Goal: Transaction & Acquisition: Book appointment/travel/reservation

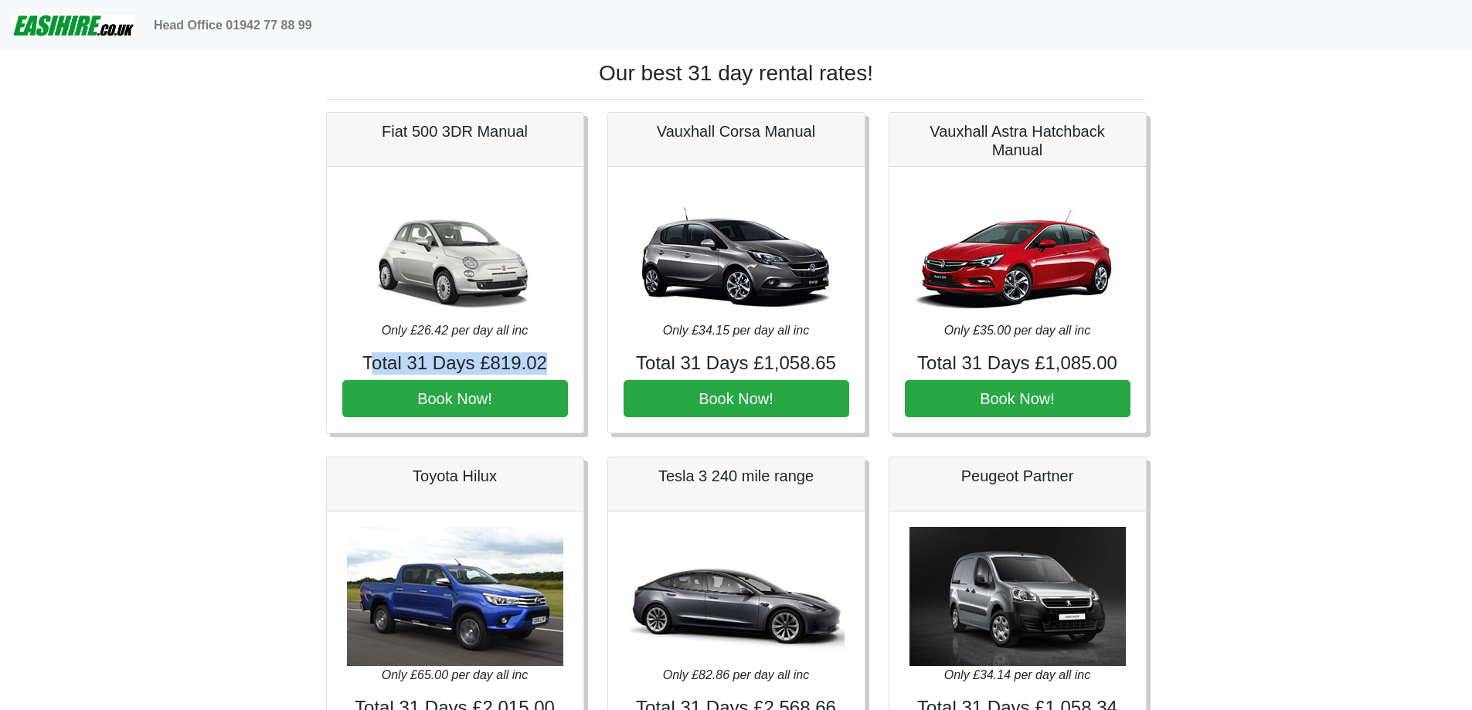
drag, startPoint x: 415, startPoint y: 356, endPoint x: 564, endPoint y: 355, distance: 149.2
click at [564, 355] on h4 "Total 31 Days £819.02" at bounding box center [455, 363] width 226 height 22
drag, startPoint x: 564, startPoint y: 355, endPoint x: 359, endPoint y: 363, distance: 205.8
click at [371, 363] on h4 "Total 31 Days £819.02" at bounding box center [455, 363] width 226 height 22
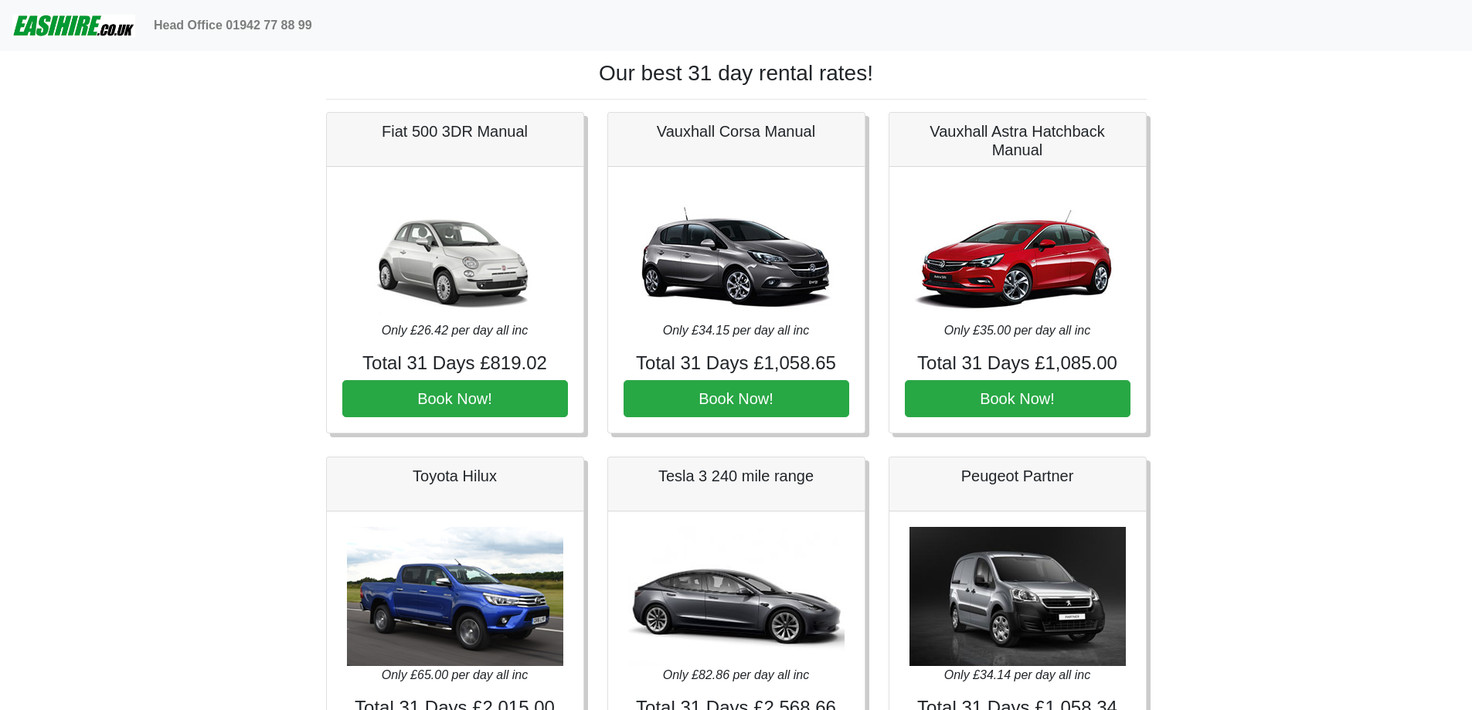
click at [358, 363] on h4 "Total 31 Days £819.02" at bounding box center [455, 363] width 226 height 22
drag, startPoint x: 350, startPoint y: 365, endPoint x: 529, endPoint y: 363, distance: 179.3
click at [529, 363] on h4 "Total 31 Days £819.02" at bounding box center [455, 363] width 226 height 22
drag, startPoint x: 520, startPoint y: 369, endPoint x: 331, endPoint y: 359, distance: 189.6
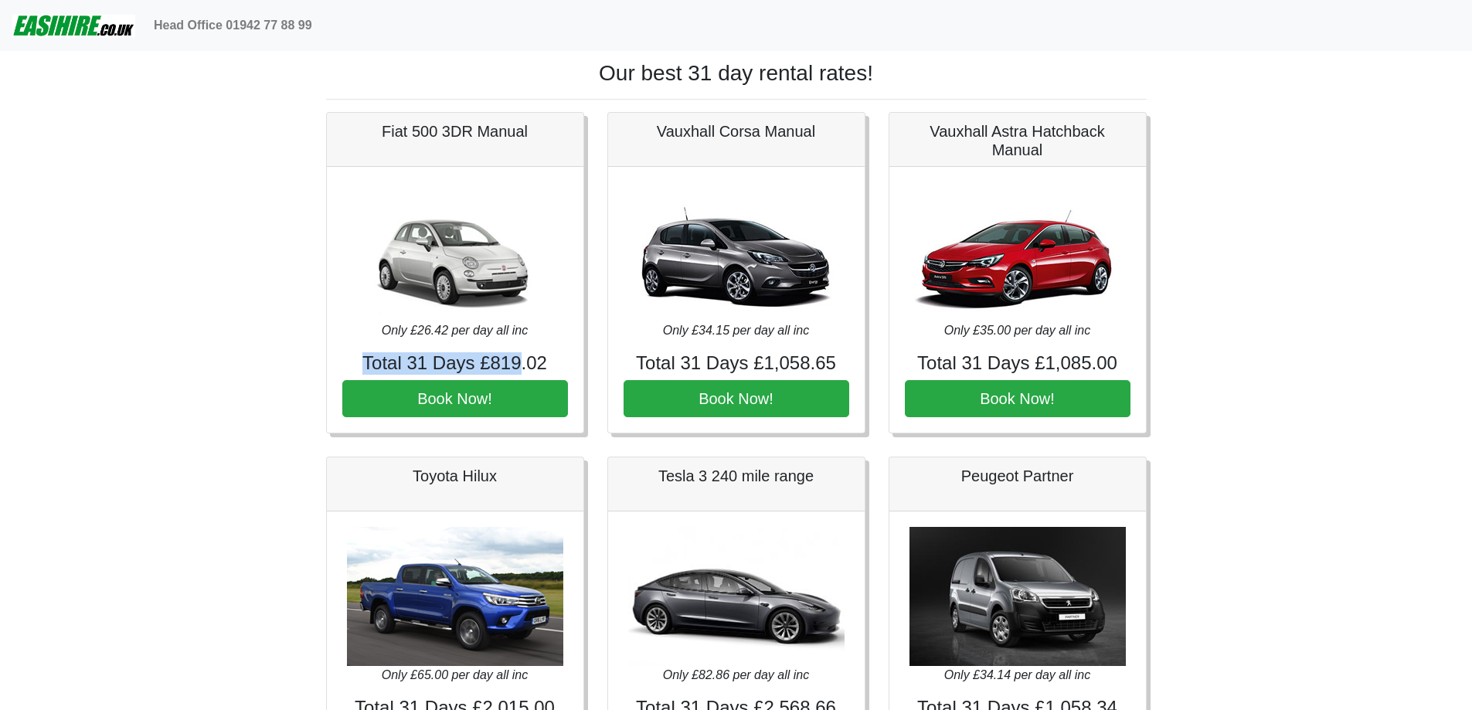
click at [340, 359] on div "Only £26.42 per day all inc Total 31 Days £819.02 Book Now!" at bounding box center [455, 300] width 257 height 267
click at [328, 359] on div "Only £26.42 per day all inc Total 31 Days £819.02 Book Now!" at bounding box center [455, 300] width 257 height 267
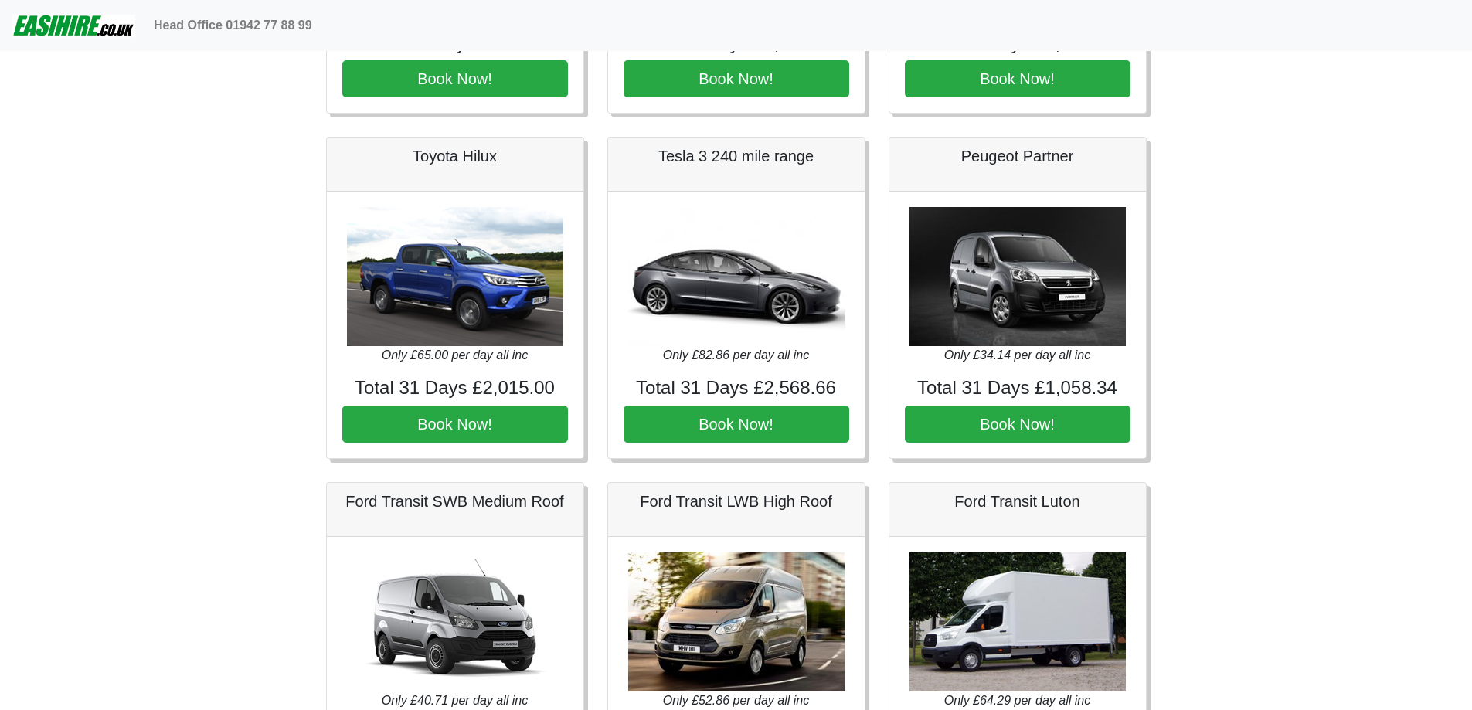
drag, startPoint x: 196, startPoint y: 407, endPoint x: 203, endPoint y: 360, distance: 46.9
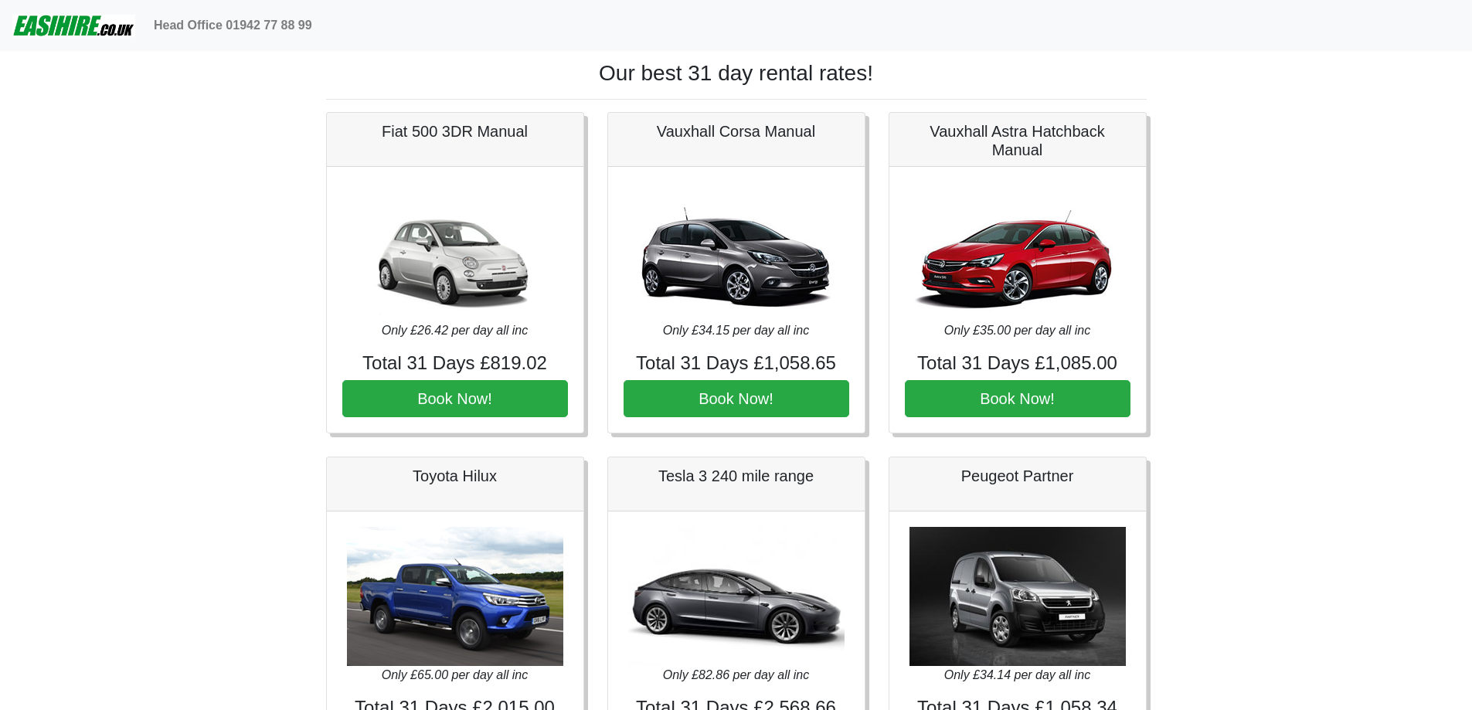
drag, startPoint x: 352, startPoint y: 365, endPoint x: 554, endPoint y: 339, distance: 204.1
click at [554, 339] on div "Only £26.42 per day all inc Total 31 Days £819.02 Book Now!" at bounding box center [455, 300] width 257 height 267
click at [554, 339] on p "Only £26.42 per day all inc" at bounding box center [455, 331] width 226 height 19
drag, startPoint x: 218, startPoint y: 516, endPoint x: 201, endPoint y: 210, distance: 305.8
drag, startPoint x: 515, startPoint y: 361, endPoint x: 572, endPoint y: 360, distance: 57.2
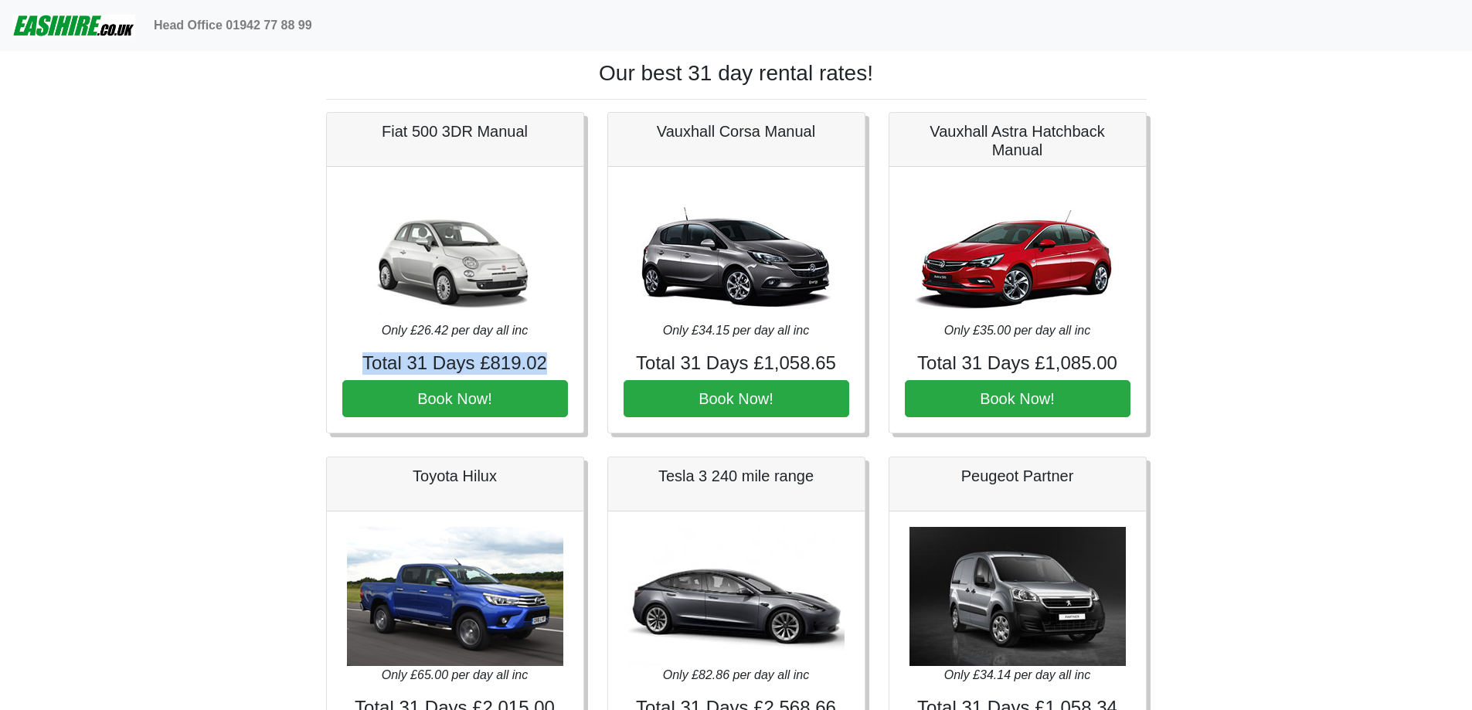
click at [572, 360] on div "Only £26.42 per day all inc Total 31 Days £819.02 Book Now!" at bounding box center [455, 300] width 257 height 267
click at [572, 359] on div "Only £26.42 per day all inc Total 31 Days £819.02 Book Now!" at bounding box center [455, 300] width 257 height 267
click at [349, 349] on div "Only £26.42 per day all inc Total 31 Days £819.02 Book Now!" at bounding box center [455, 300] width 257 height 267
drag, startPoint x: 349, startPoint y: 361, endPoint x: 560, endPoint y: 358, distance: 211.0
click at [560, 358] on h4 "Total 31 Days £819.02" at bounding box center [455, 363] width 226 height 22
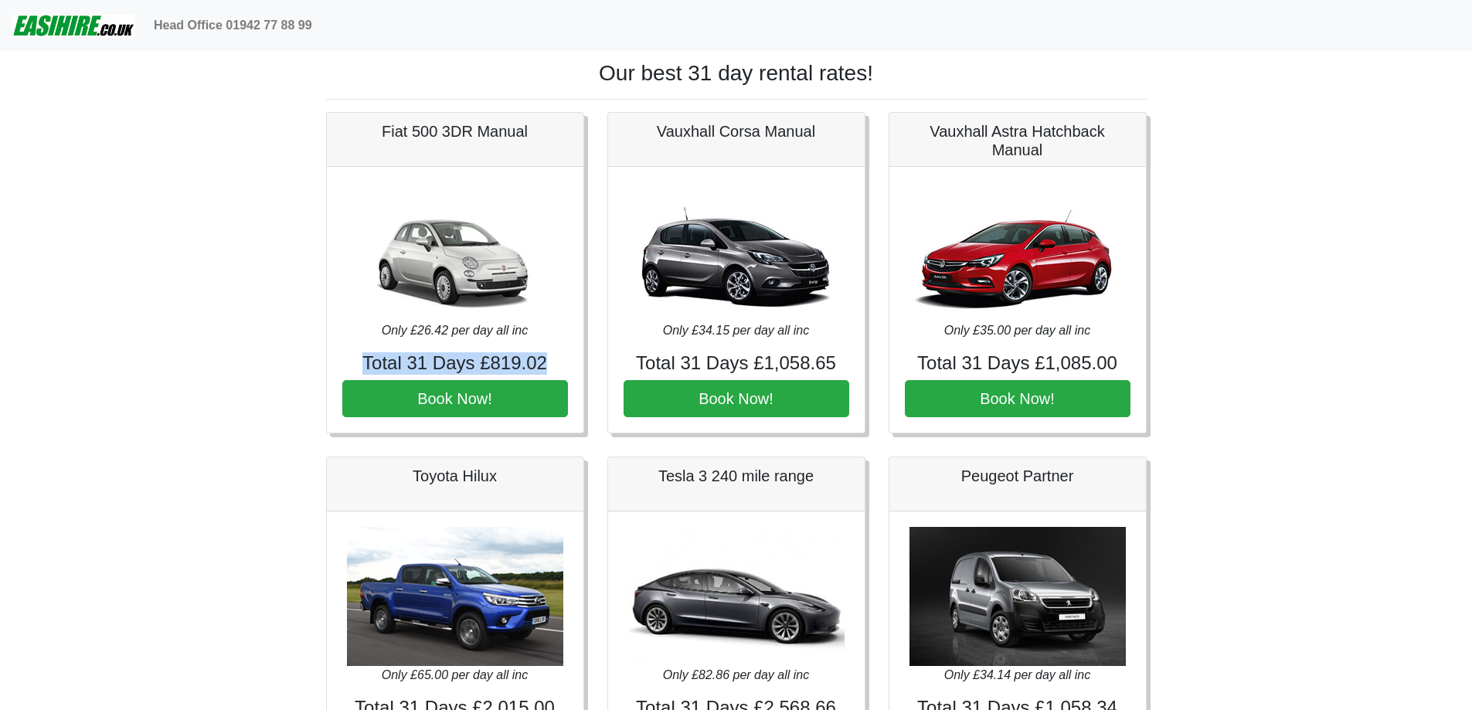
click at [560, 358] on h4 "Total 31 Days £819.02" at bounding box center [455, 363] width 226 height 22
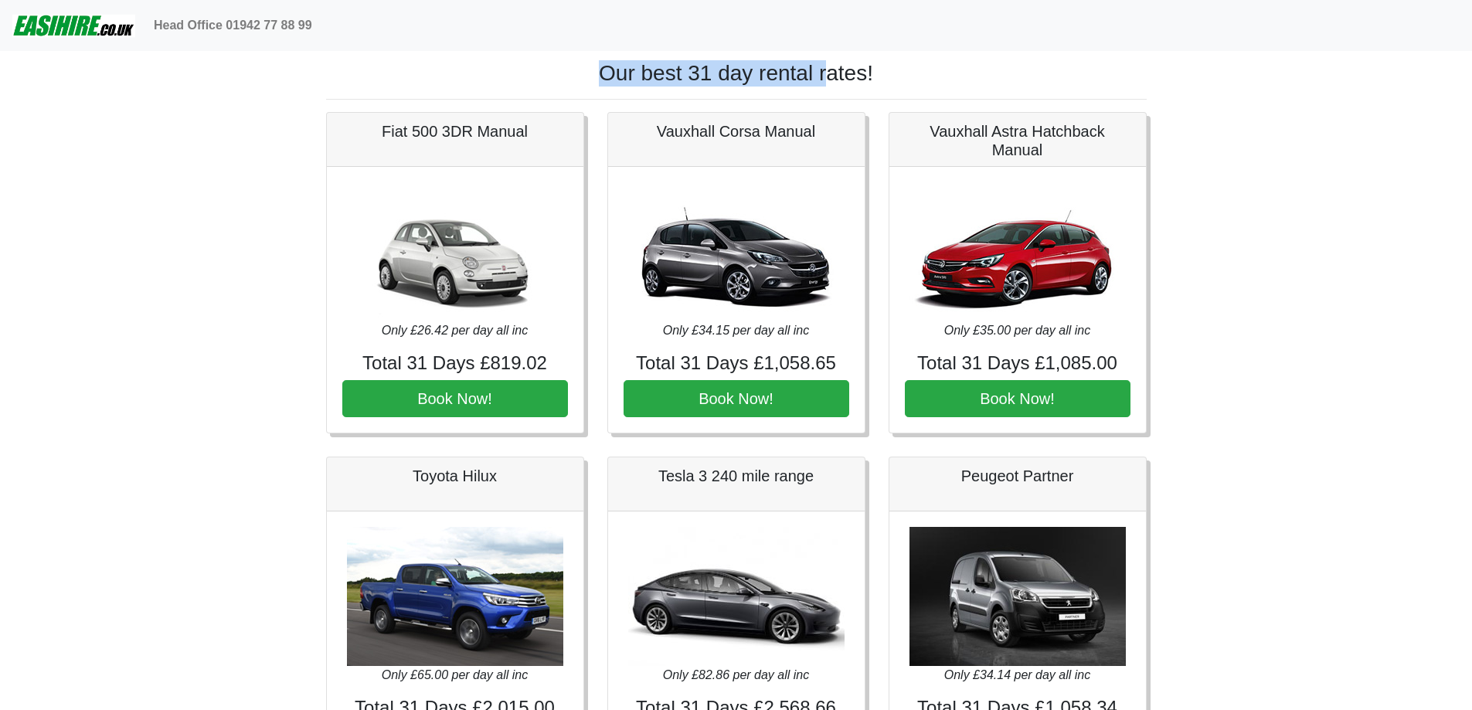
drag, startPoint x: 719, startPoint y: 74, endPoint x: 843, endPoint y: 72, distance: 124.5
click at [843, 72] on h1 "Our best 31 day rental rates!" at bounding box center [736, 73] width 821 height 26
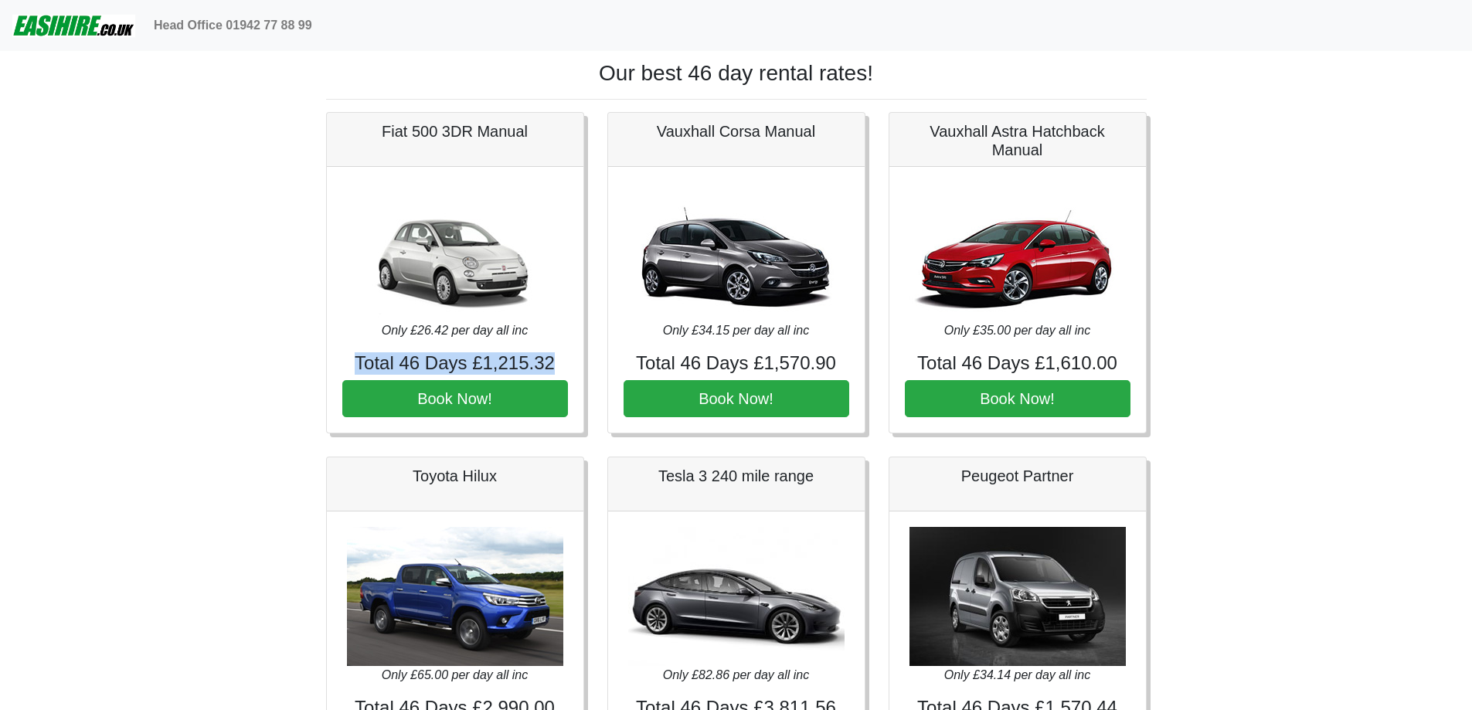
drag, startPoint x: 370, startPoint y: 354, endPoint x: 560, endPoint y: 360, distance: 190.2
click at [560, 360] on div "Only £26.42 per day all inc Total 46 Days £1,215.32 Book Now!" at bounding box center [455, 300] width 257 height 267
click at [560, 360] on h4 "Total 46 Days £1,215.32" at bounding box center [455, 363] width 226 height 22
drag, startPoint x: 560, startPoint y: 360, endPoint x: 366, endPoint y: 343, distance: 195.5
click at [366, 343] on div "Only £26.42 per day all inc Total 46 Days £1,215.32 Book Now!" at bounding box center [455, 300] width 257 height 267
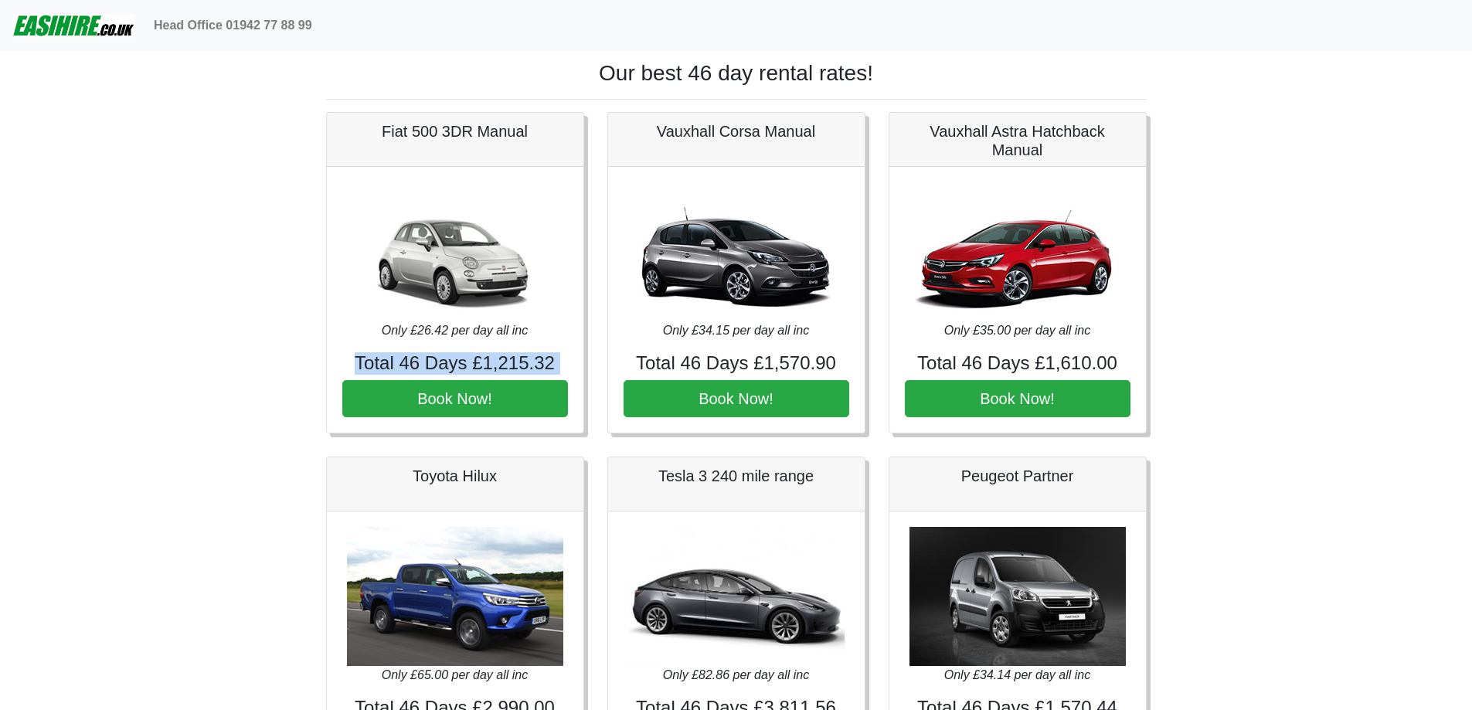
click at [366, 343] on div "Only £26.42 per day all inc Total 46 Days £1,215.32 Book Now!" at bounding box center [455, 300] width 257 height 267
drag, startPoint x: 556, startPoint y: 371, endPoint x: 357, endPoint y: 363, distance: 198.8
click at [357, 363] on h4 "Total 46 Days £1,215.32" at bounding box center [455, 363] width 226 height 22
drag, startPoint x: 349, startPoint y: 362, endPoint x: 561, endPoint y: 356, distance: 212.6
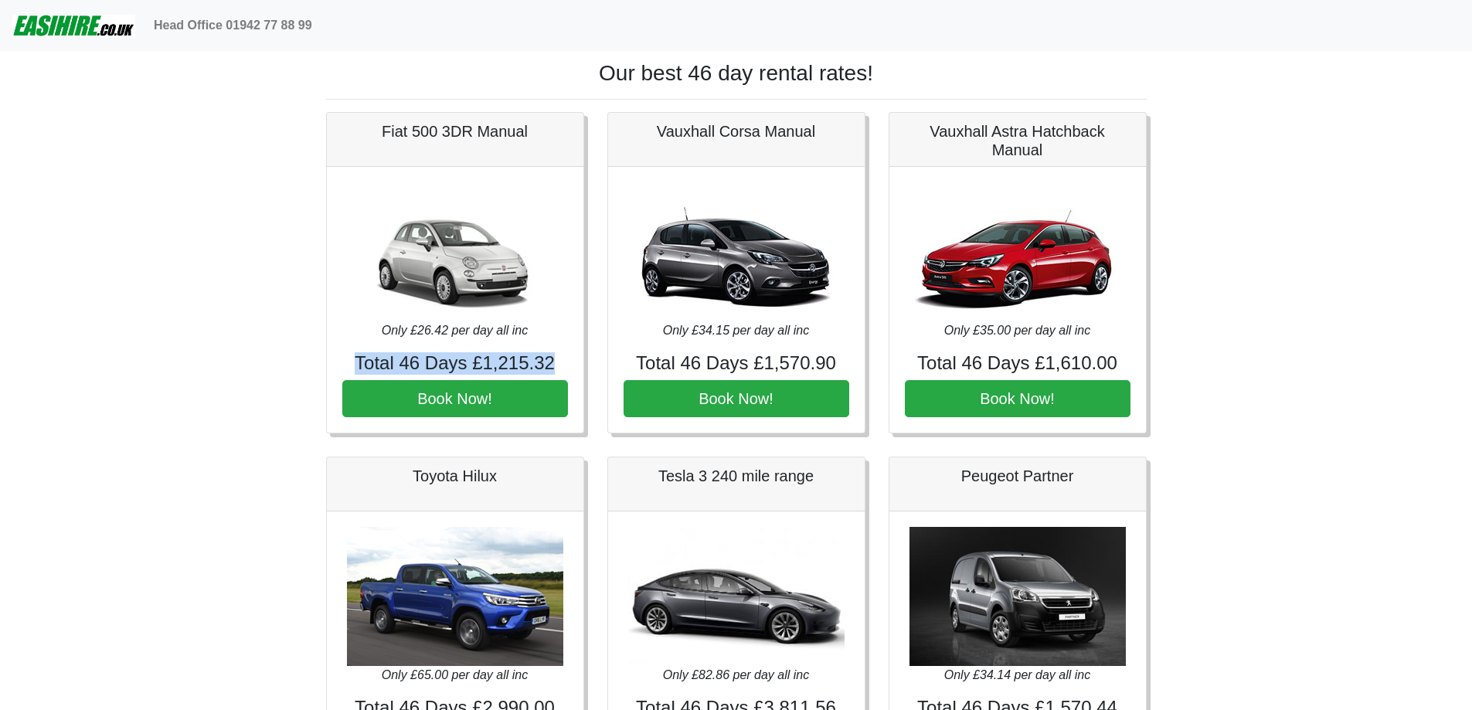
click at [561, 356] on h4 "Total 46 Days £1,215.32" at bounding box center [455, 363] width 226 height 22
drag, startPoint x: 348, startPoint y: 358, endPoint x: 593, endPoint y: 369, distance: 245.3
click at [593, 369] on div "Fiat 500 3DR Manual Only £26.42 per day all inc Total 46 Days £1,215.32 Book No…" at bounding box center [455, 273] width 281 height 322
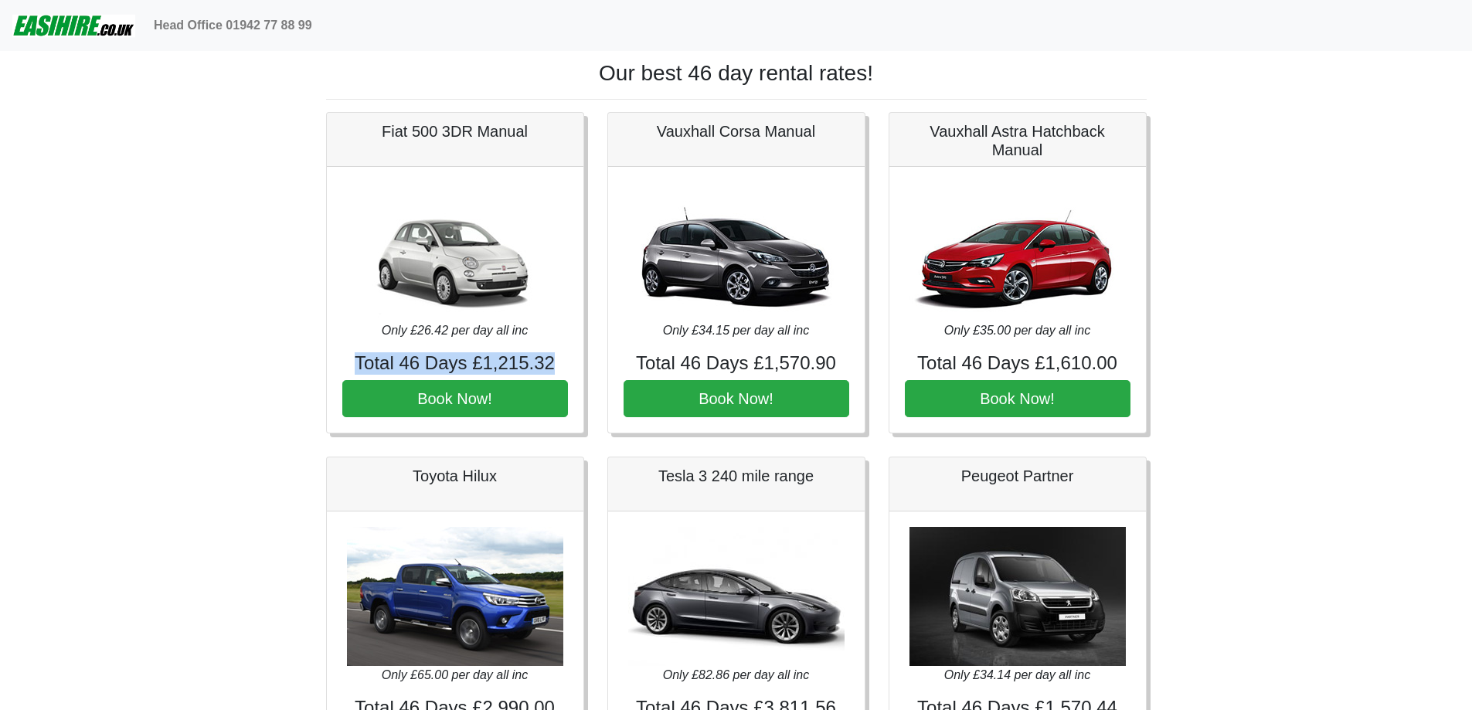
drag, startPoint x: 582, startPoint y: 368, endPoint x: 345, endPoint y: 362, distance: 237.4
click at [345, 362] on div "Only £26.42 per day all inc Total 46 Days £1,215.32 Book Now!" at bounding box center [455, 300] width 257 height 267
click at [345, 362] on h4 "Total 46 Days £1,215.32" at bounding box center [455, 363] width 226 height 22
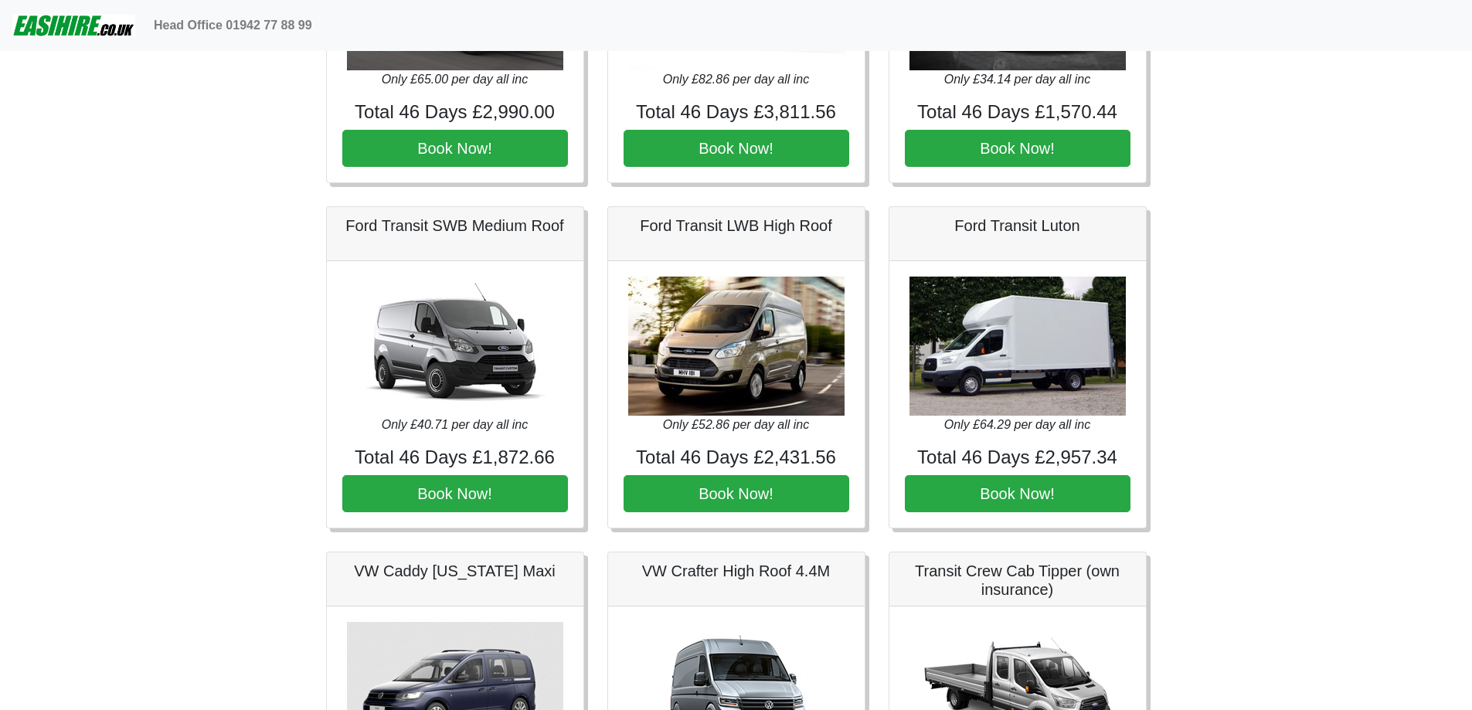
drag, startPoint x: 278, startPoint y: 367, endPoint x: 274, endPoint y: 498, distance: 130.7
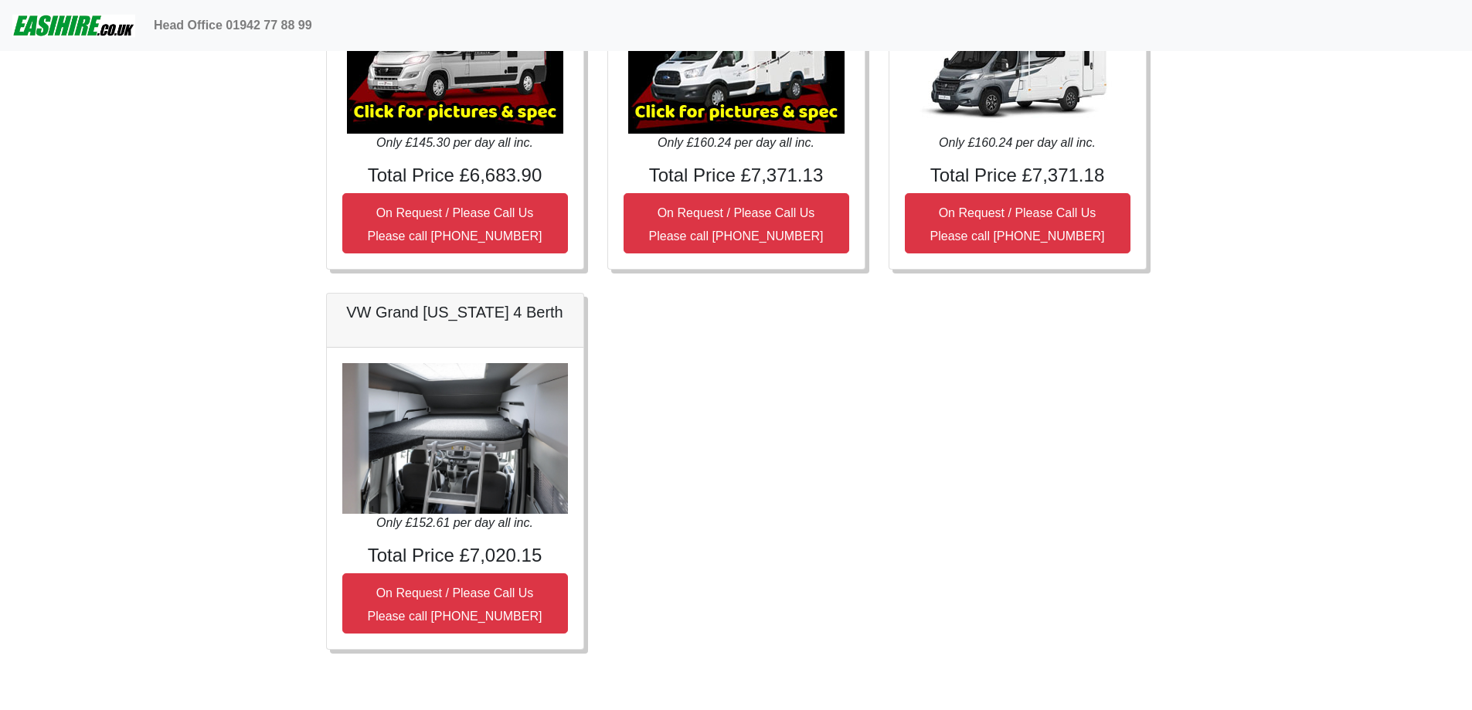
drag, startPoint x: 276, startPoint y: 517, endPoint x: 233, endPoint y: 703, distance: 191.1
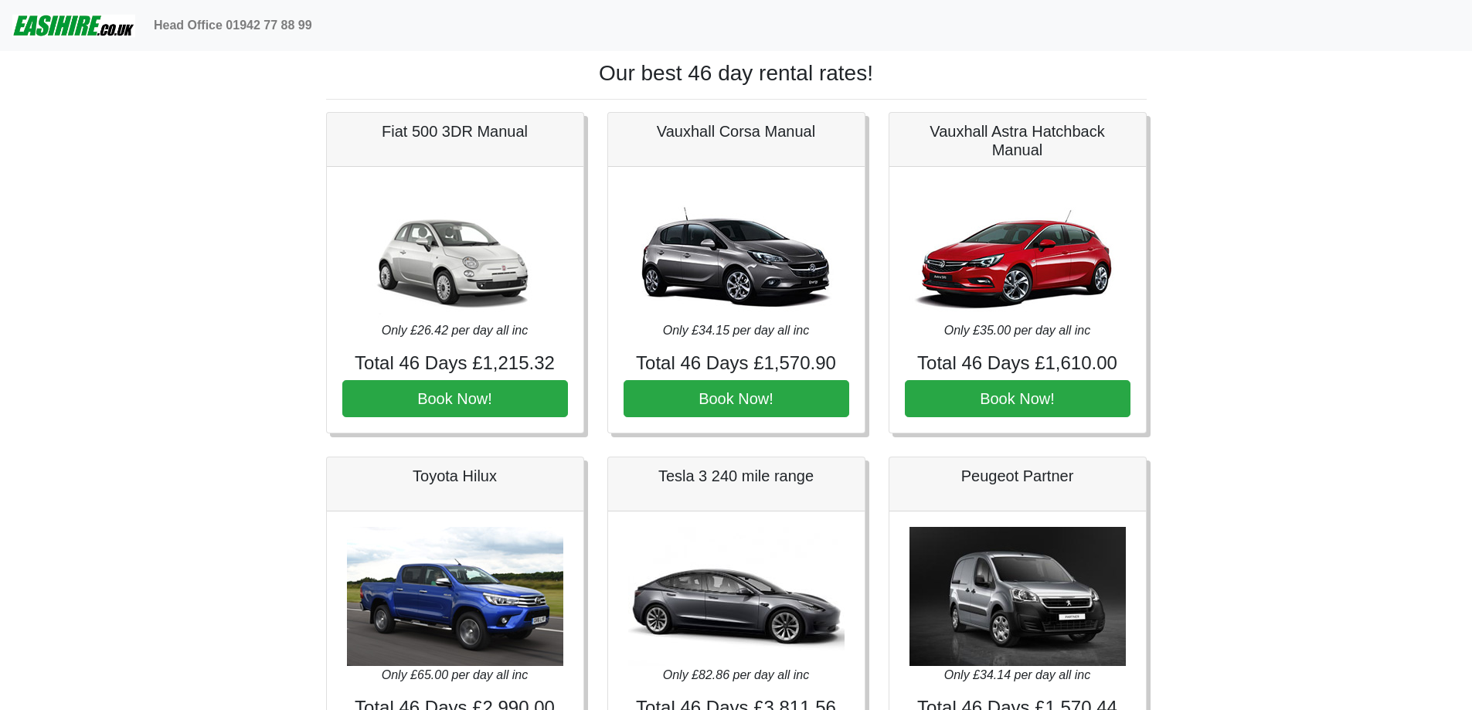
drag, startPoint x: 243, startPoint y: 592, endPoint x: 220, endPoint y: 255, distance: 337.7
drag, startPoint x: 309, startPoint y: 371, endPoint x: 550, endPoint y: 360, distance: 240.6
click at [550, 360] on h4 "Total 46 Days £1,215.32" at bounding box center [455, 363] width 226 height 22
drag, startPoint x: 556, startPoint y: 360, endPoint x: 363, endPoint y: 364, distance: 193.3
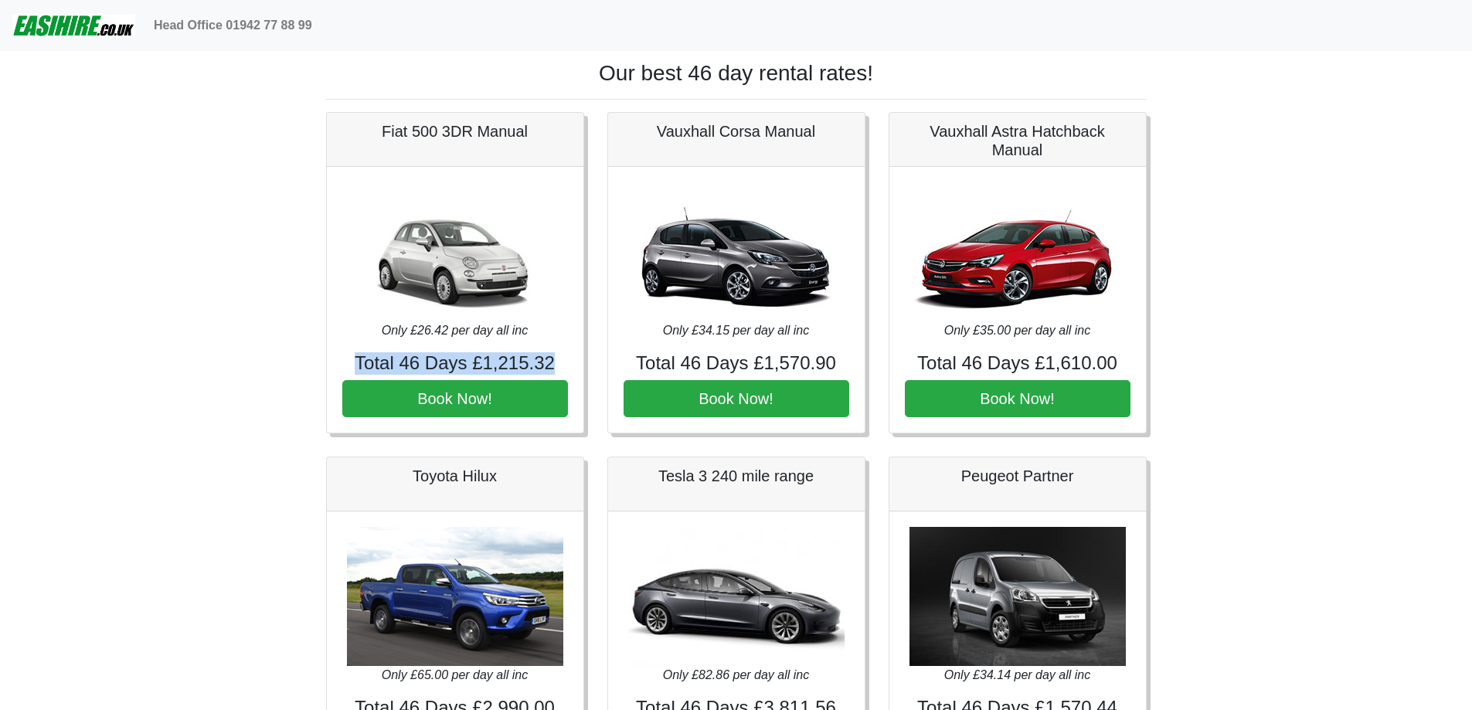
click at [363, 364] on h4 "Total 46 Days £1,215.32" at bounding box center [455, 363] width 226 height 22
drag, startPoint x: 360, startPoint y: 363, endPoint x: 568, endPoint y: 352, distance: 208.2
click at [568, 352] on div "Only £26.42 per day all inc Total 46 Days £1,215.32 Book Now!" at bounding box center [455, 300] width 257 height 267
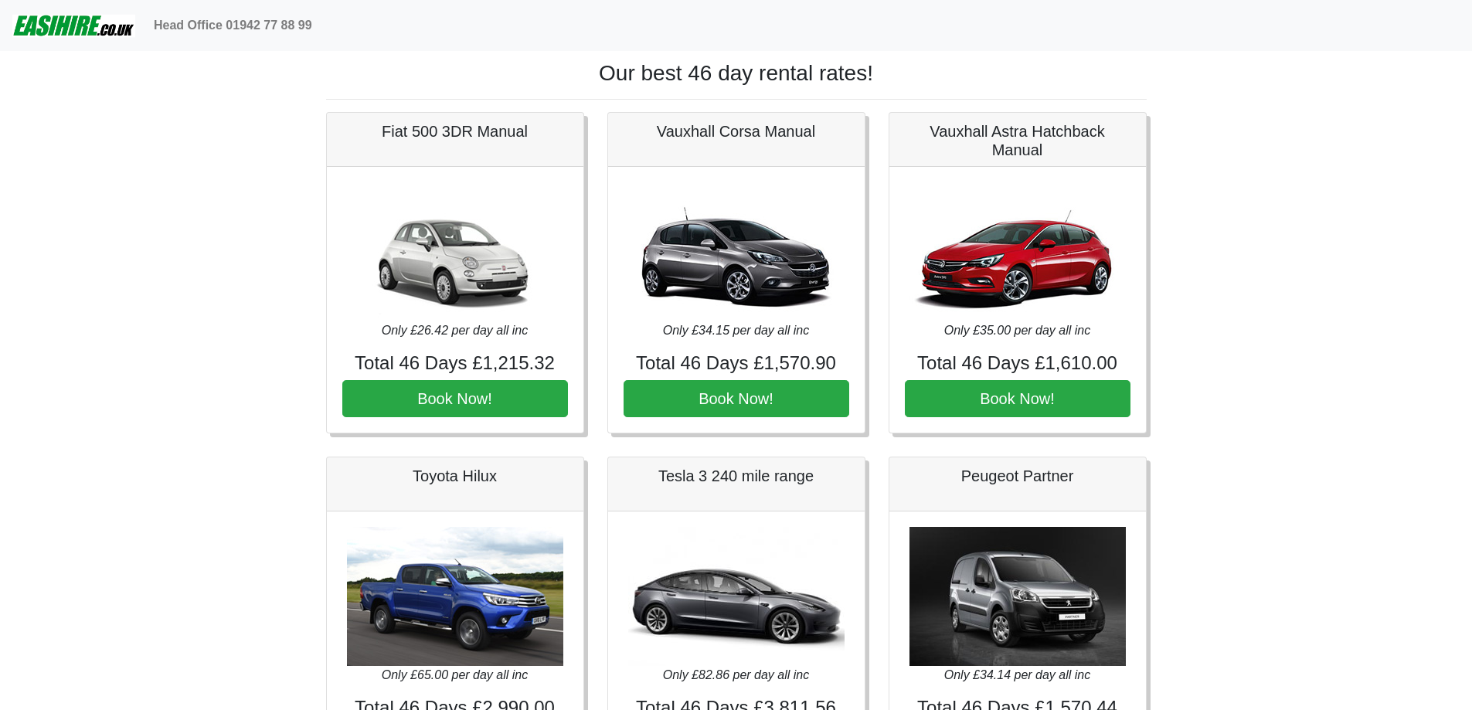
drag, startPoint x: 590, startPoint y: 228, endPoint x: 591, endPoint y: 209, distance: 19.4
click at [591, 209] on div "Fiat 500 3DR Manual Only £26.42 per day all inc Total 46 Days £1,215.32 Book No…" at bounding box center [455, 273] width 281 height 322
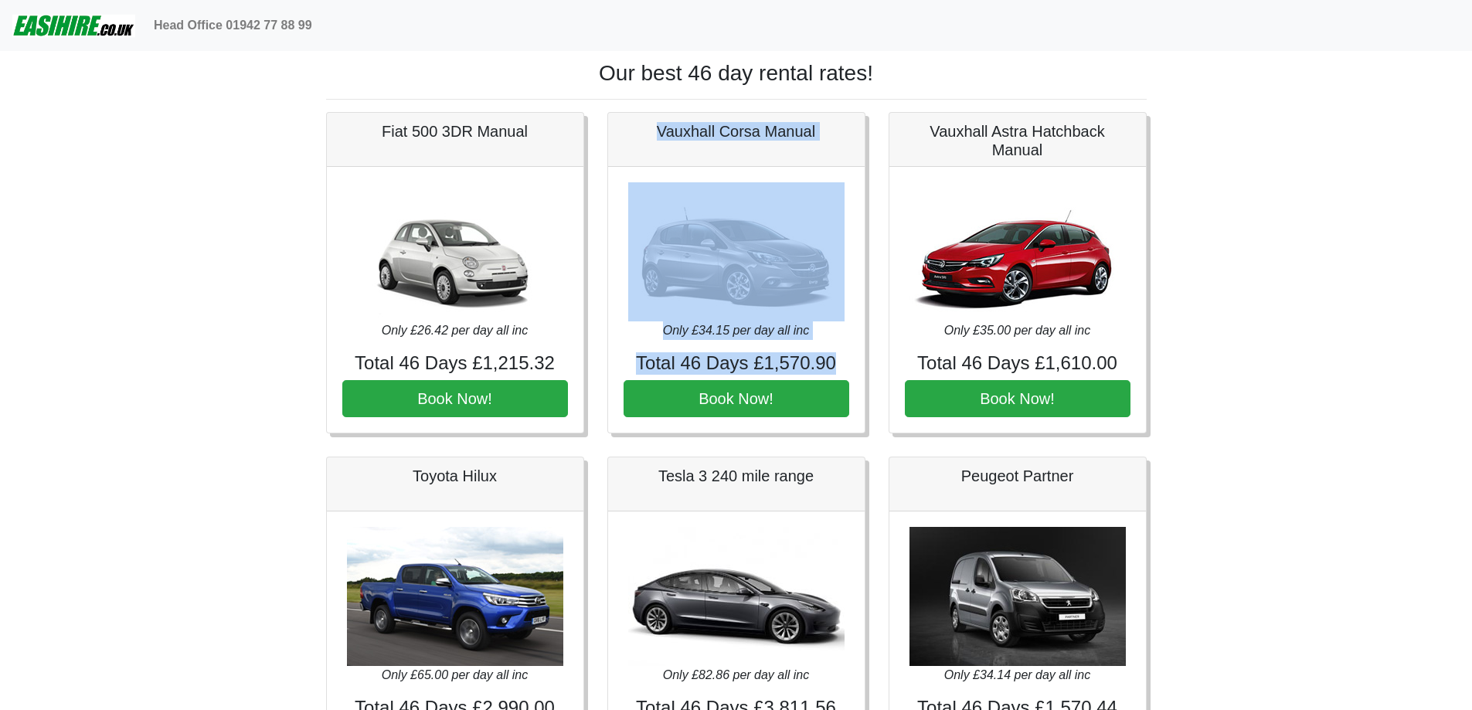
drag, startPoint x: 649, startPoint y: 141, endPoint x: 846, endPoint y: 369, distance: 301.4
click at [846, 369] on div "Vauxhall Corsa Manual Only £34.15 per day all inc Total 46 Days £1,570.90 Book …" at bounding box center [737, 273] width 258 height 322
click at [846, 369] on h4 "Total 46 Days £1,570.90" at bounding box center [737, 363] width 226 height 22
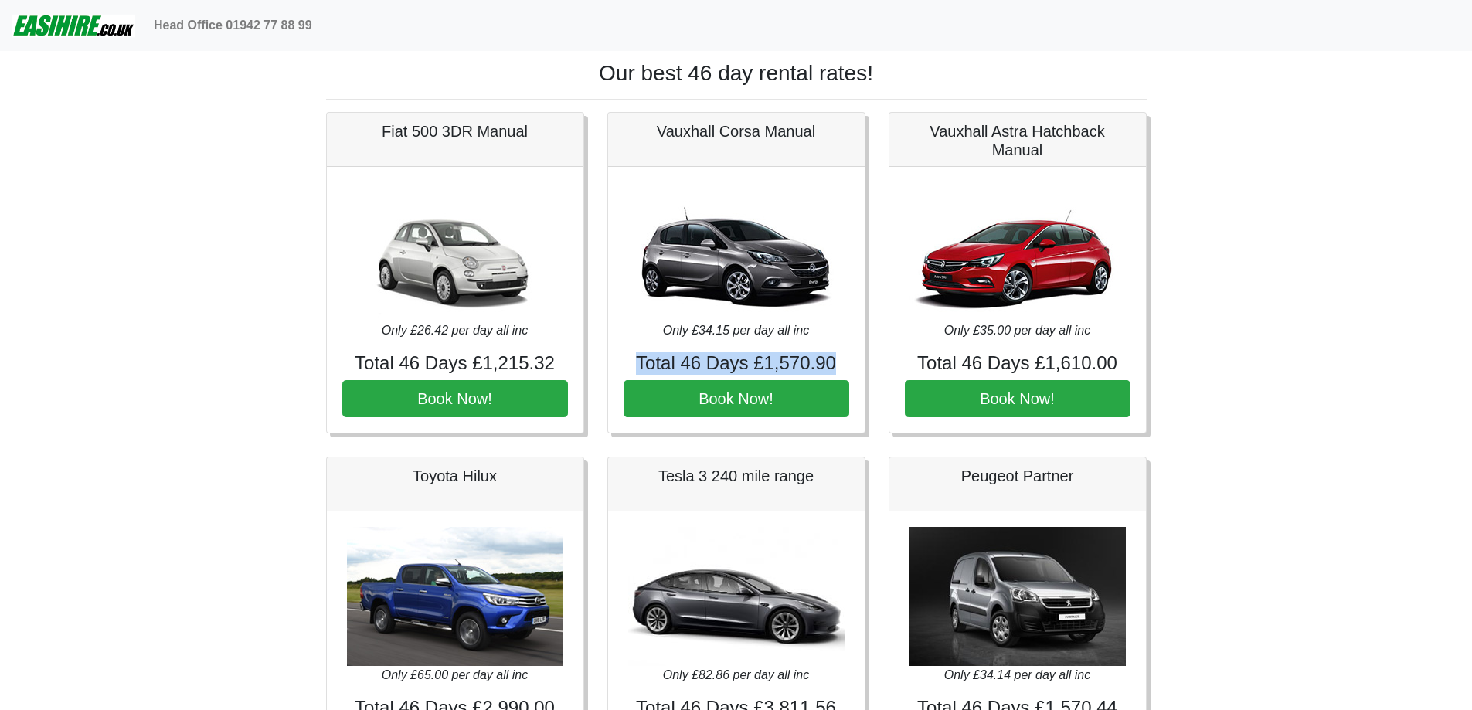
drag, startPoint x: 843, startPoint y: 359, endPoint x: 616, endPoint y: 360, distance: 227.2
click at [616, 360] on div "Only £34.15 per day all inc Total 46 Days £1,570.90 Book Now!" at bounding box center [736, 300] width 257 height 267
click at [615, 360] on div "Only £34.15 per day all inc Total 46 Days £1,570.90 Book Now!" at bounding box center [736, 300] width 257 height 267
drag, startPoint x: 615, startPoint y: 360, endPoint x: 848, endPoint y: 355, distance: 232.7
click at [848, 355] on div "Only £34.15 per day all inc Total 46 Days £1,570.90 Book Now!" at bounding box center [736, 300] width 257 height 267
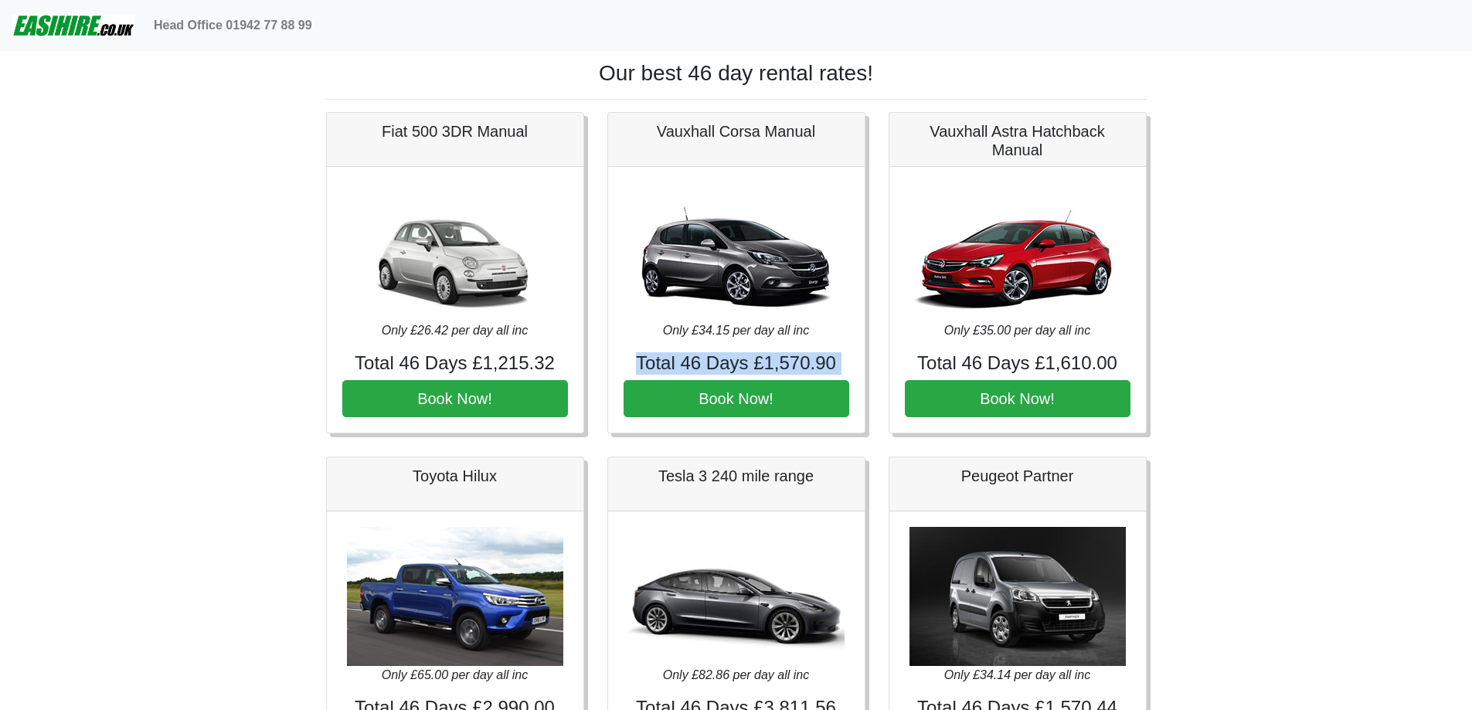
click at [848, 355] on h4 "Total 46 Days £1,570.90" at bounding box center [737, 363] width 226 height 22
drag, startPoint x: 877, startPoint y: 360, endPoint x: 894, endPoint y: 182, distance: 179.3
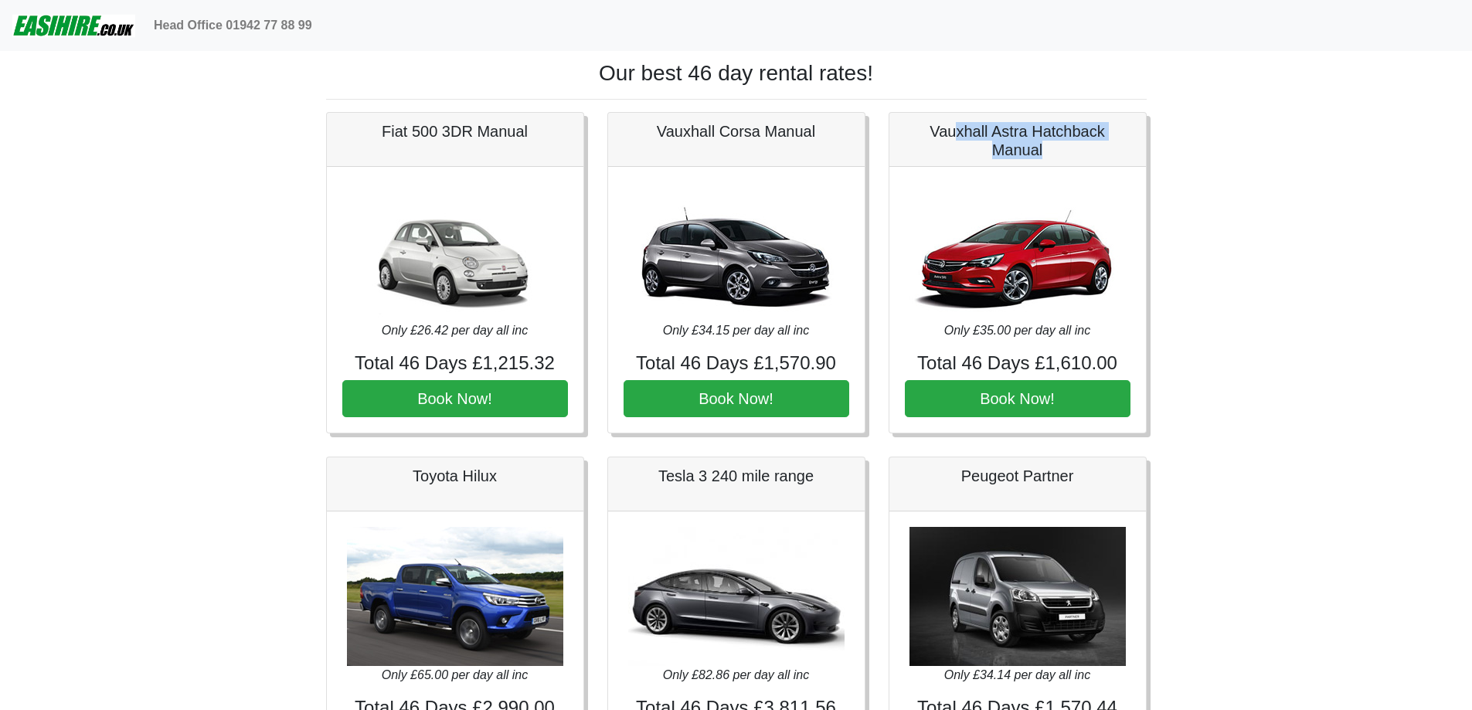
drag, startPoint x: 959, startPoint y: 131, endPoint x: 1100, endPoint y: 99, distance: 144.4
click at [1089, 141] on h5 "Vauxhall Astra Hatchback Manual" at bounding box center [1018, 140] width 226 height 37
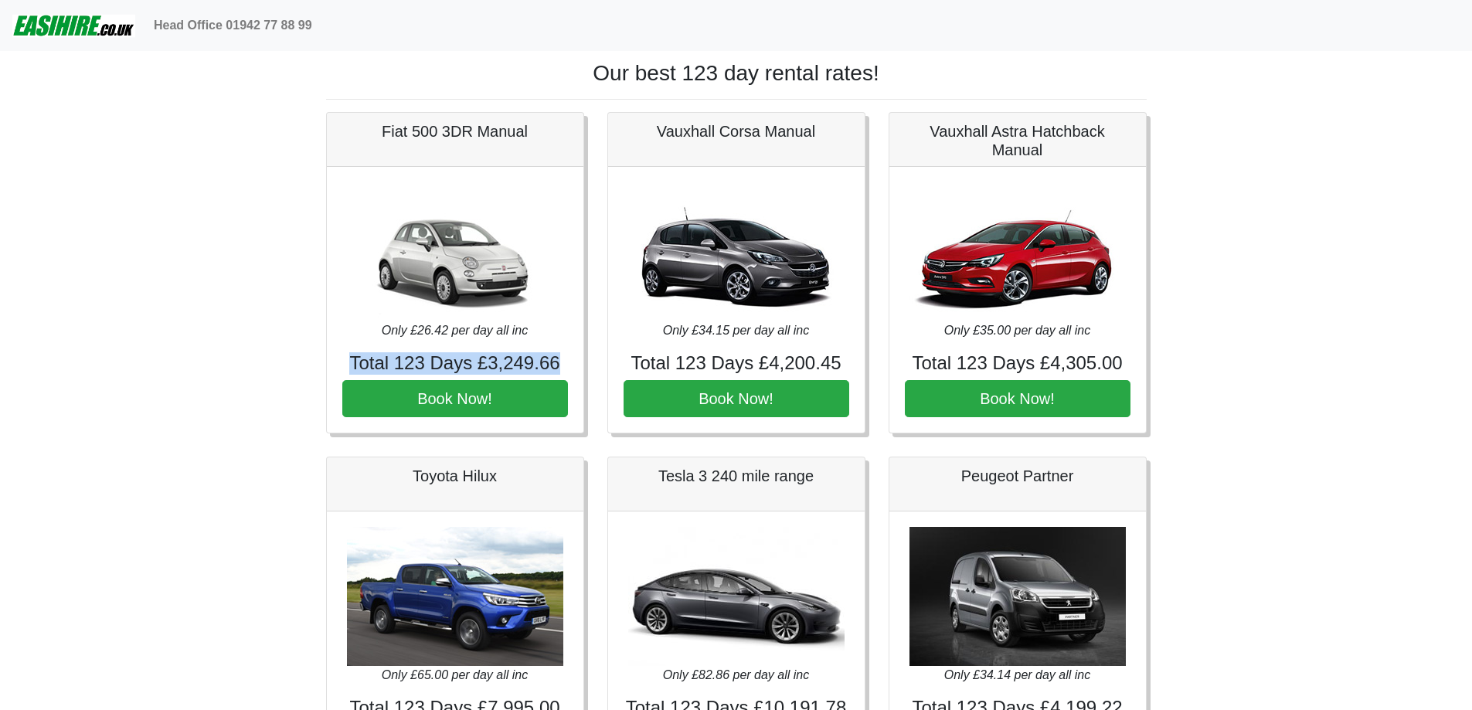
drag, startPoint x: 331, startPoint y: 364, endPoint x: 558, endPoint y: 366, distance: 227.3
click at [558, 366] on div "Only £26.42 per day all inc Total 123 Days £3,249.66 Book Now!" at bounding box center [455, 300] width 257 height 267
click at [558, 366] on h4 "Total 123 Days £3,249.66" at bounding box center [455, 363] width 226 height 22
drag, startPoint x: 561, startPoint y: 365, endPoint x: 318, endPoint y: 359, distance: 242.8
click at [318, 359] on div "Fiat 500 3DR Manual Only £26.42 per day all inc Total 123 Days £3,249.66 Book N…" at bounding box center [455, 273] width 281 height 322
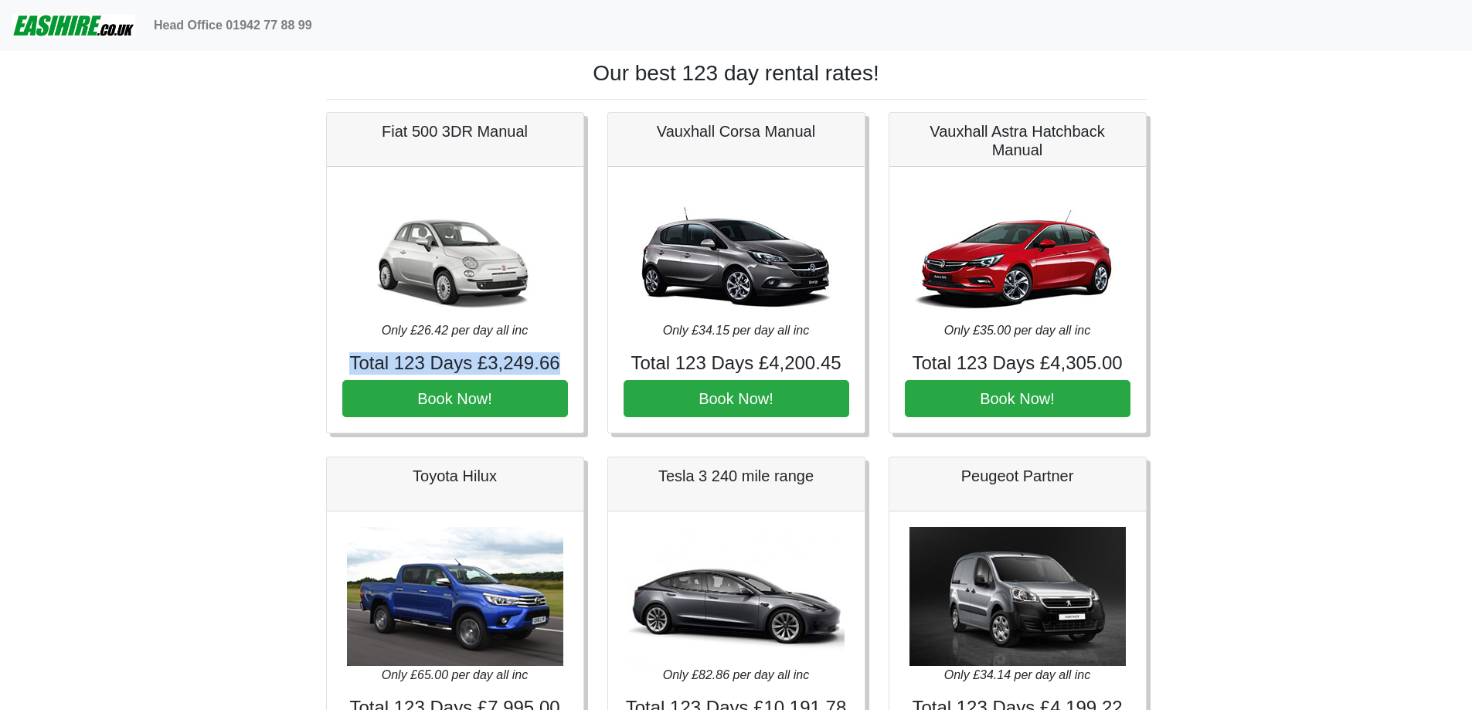
click at [318, 359] on div "Fiat 500 3DR Manual Only £26.42 per day all inc Total 123 Days £3,249.66 Book N…" at bounding box center [455, 273] width 281 height 322
drag, startPoint x: 564, startPoint y: 363, endPoint x: 338, endPoint y: 365, distance: 226.5
click at [338, 365] on div "Only £26.42 per day all inc Total 153 Days £4,042.26 Book Now!" at bounding box center [455, 300] width 257 height 267
drag, startPoint x: 339, startPoint y: 363, endPoint x: 566, endPoint y: 370, distance: 227.4
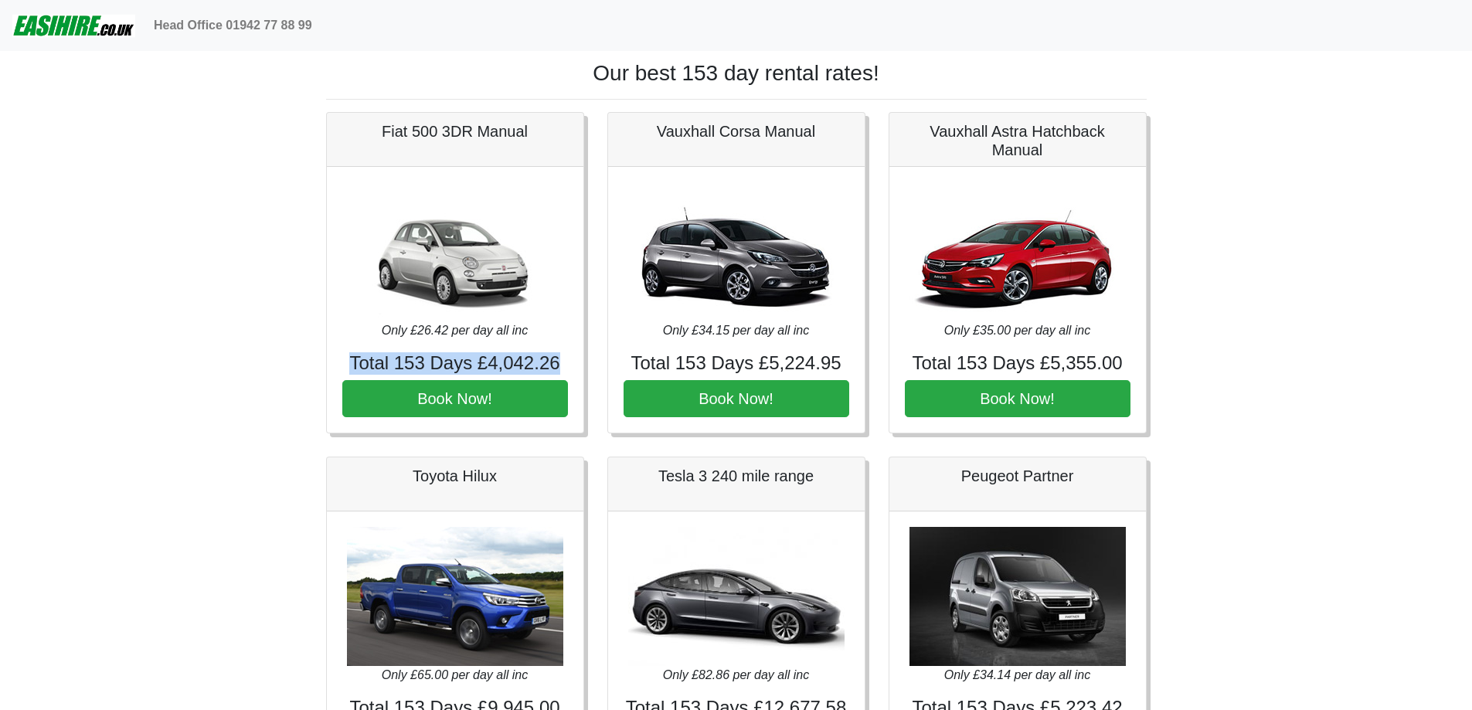
click at [566, 370] on div "Only £26.42 per day all inc Total 153 Days £4,042.26 Book Now!" at bounding box center [455, 300] width 257 height 267
click at [566, 370] on h4 "Total 153 Days £4,042.26" at bounding box center [455, 363] width 226 height 22
drag, startPoint x: 570, startPoint y: 369, endPoint x: 335, endPoint y: 363, distance: 235.0
click at [335, 363] on div "Only £26.42 per day all inc Total 153 Days £4,042.26 Book Now!" at bounding box center [455, 300] width 257 height 267
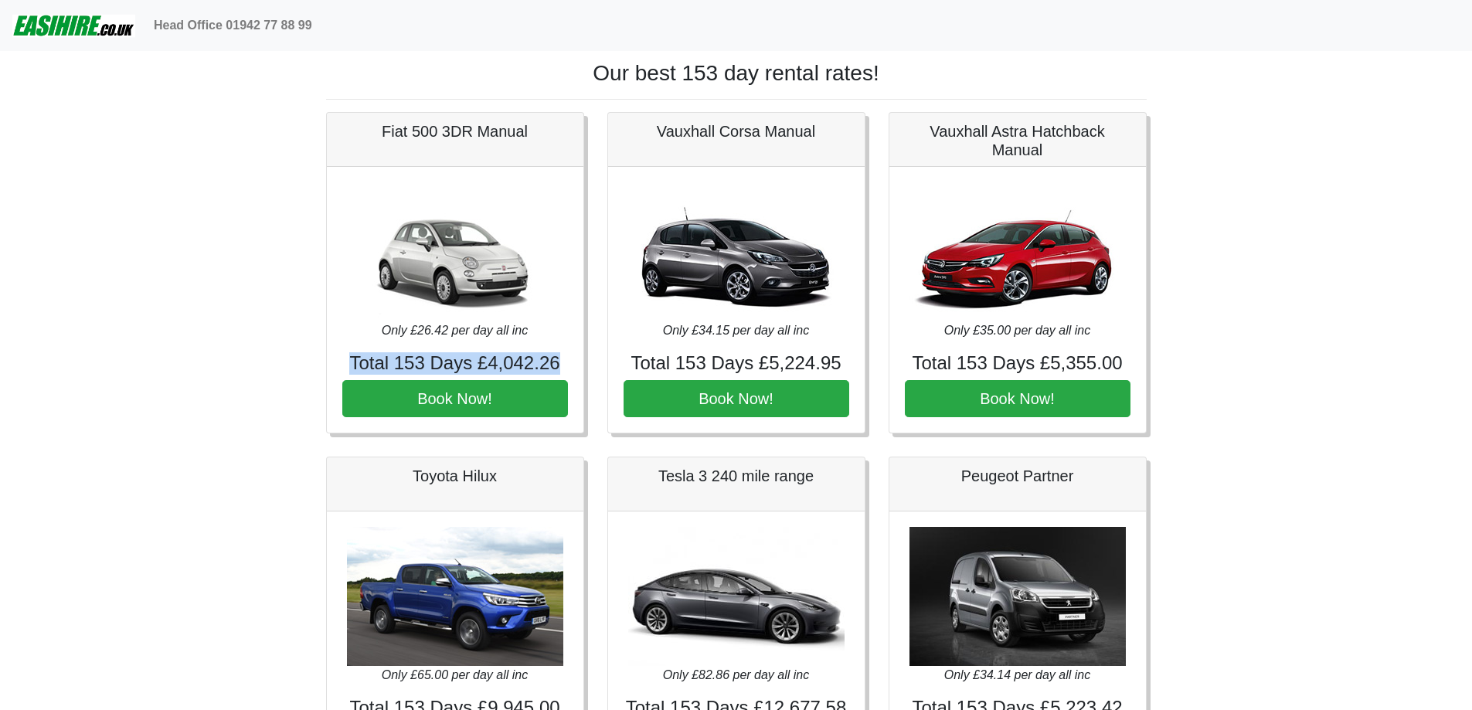
drag, startPoint x: 555, startPoint y: 366, endPoint x: 349, endPoint y: 359, distance: 206.5
click at [349, 359] on h4 "Total 153 Days £4,042.26" at bounding box center [455, 363] width 226 height 22
drag, startPoint x: 203, startPoint y: 467, endPoint x: 188, endPoint y: 199, distance: 268.7
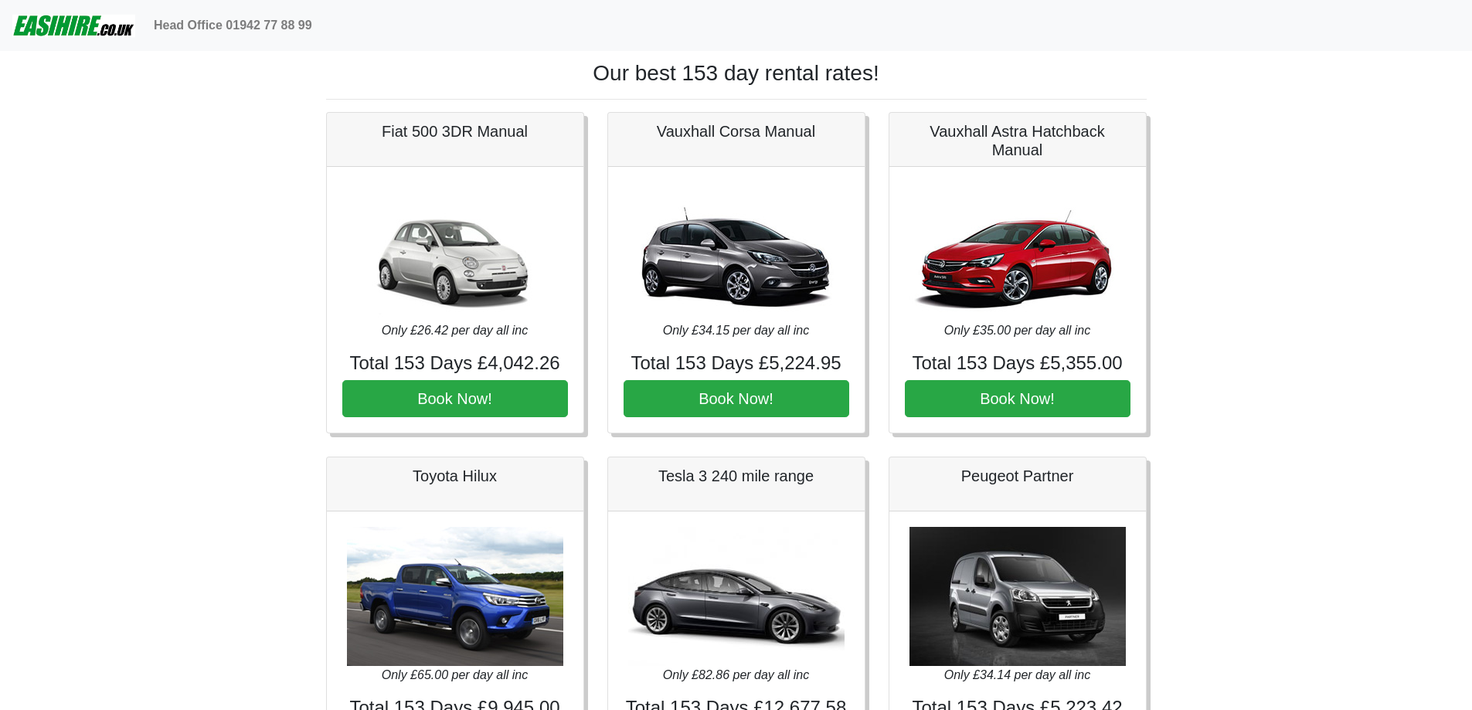
drag, startPoint x: 199, startPoint y: 138, endPoint x: 511, endPoint y: 68, distance: 319.3
drag, startPoint x: 568, startPoint y: 363, endPoint x: 326, endPoint y: 363, distance: 241.9
click at [327, 363] on div "Only £26.42 per day all inc Total 153 Days £4,042.26 Book Now!" at bounding box center [455, 300] width 257 height 267
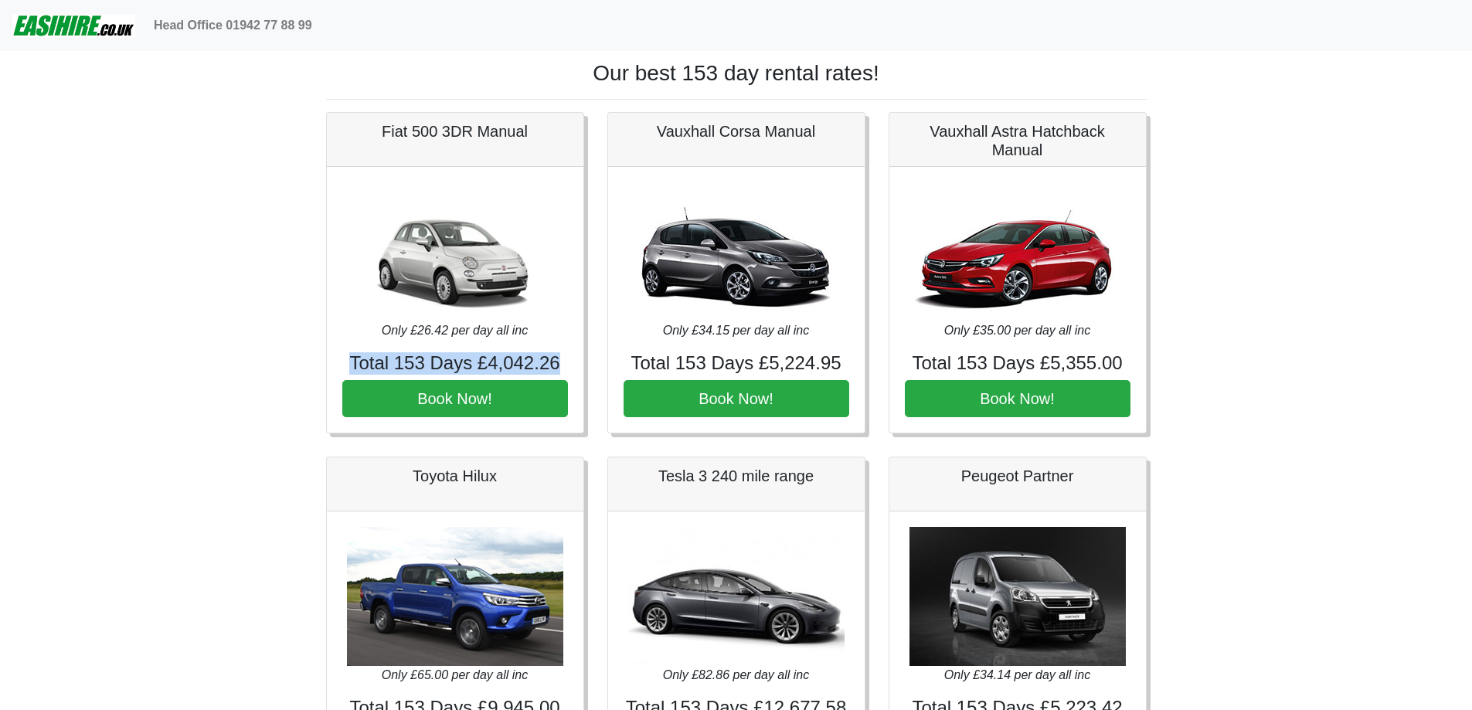
drag, startPoint x: 337, startPoint y: 366, endPoint x: 558, endPoint y: 356, distance: 221.3
click at [558, 356] on div "Only £26.42 per day all inc Total 153 Days £4,042.26 Book Now!" at bounding box center [455, 300] width 257 height 267
click at [560, 357] on h4 "Total 153 Days £4,042.26" at bounding box center [455, 363] width 226 height 22
drag, startPoint x: 566, startPoint y: 363, endPoint x: 344, endPoint y: 367, distance: 221.9
click at [344, 367] on h4 "Total 153 Days £4,042.26" at bounding box center [455, 363] width 226 height 22
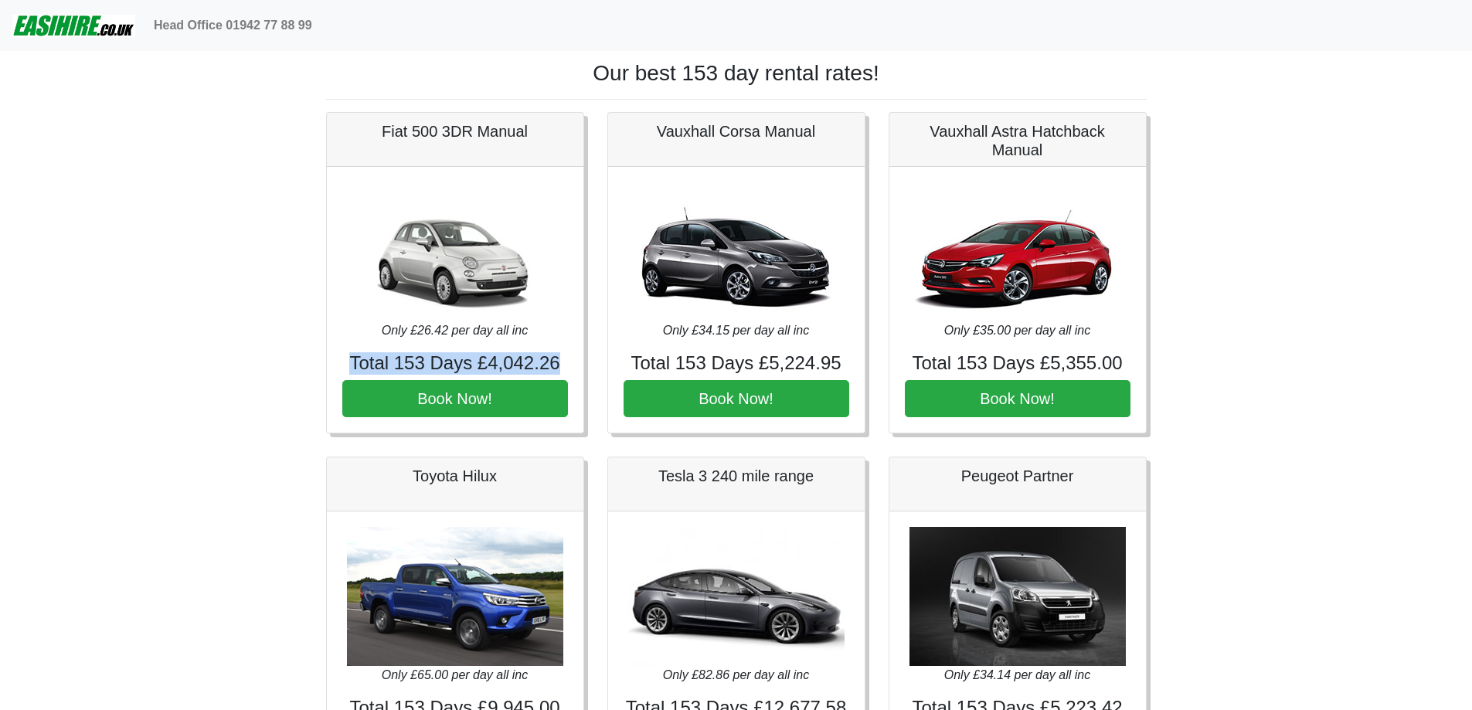
click at [344, 367] on h4 "Total 153 Days £4,042.26" at bounding box center [455, 363] width 226 height 22
drag, startPoint x: 344, startPoint y: 367, endPoint x: 573, endPoint y: 371, distance: 228.8
click at [573, 371] on div "Only £26.42 per day all inc Total 153 Days £4,042.26 Book Now!" at bounding box center [455, 300] width 257 height 267
drag, startPoint x: 580, startPoint y: 353, endPoint x: 321, endPoint y: 364, distance: 259.9
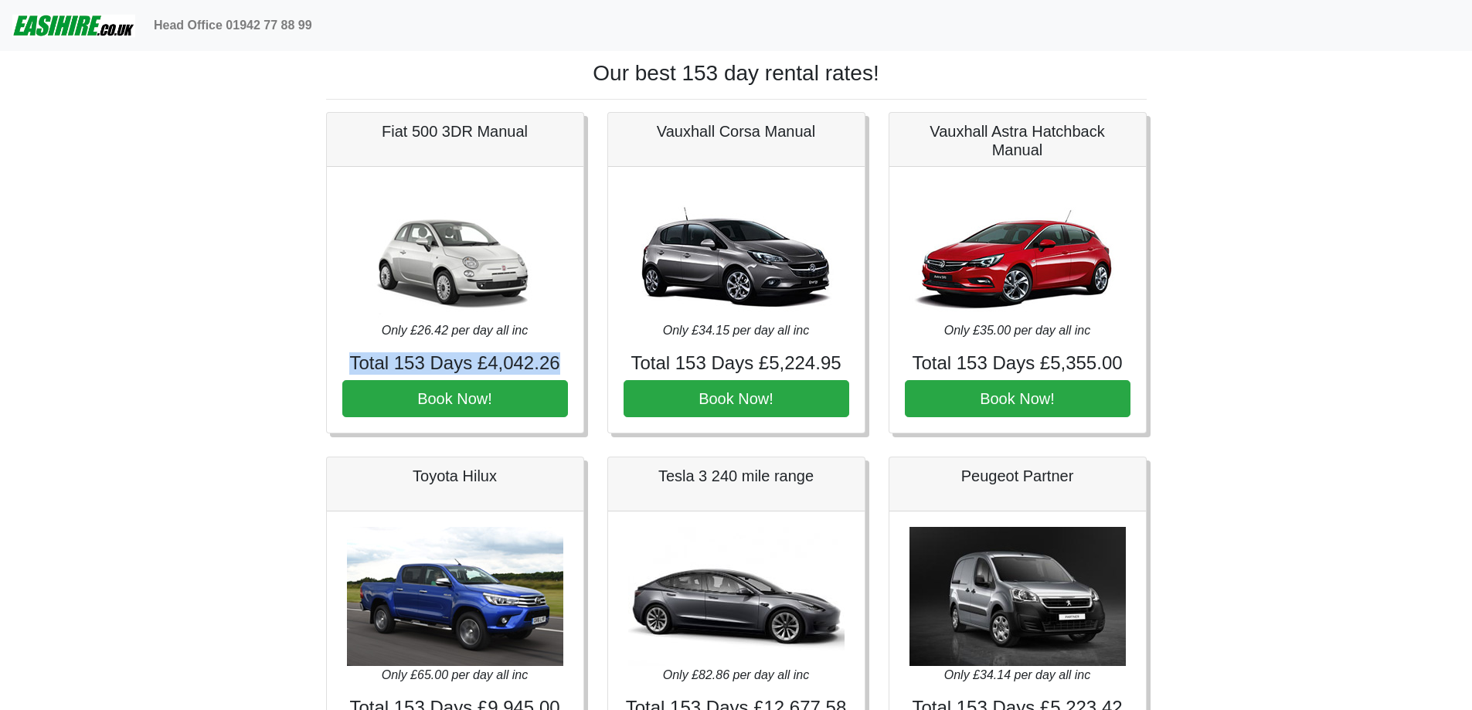
click at [321, 364] on div "Fiat 500 3DR Manual Only £26.42 per day all inc Total 153 Days £4,042.26 Book N…" at bounding box center [455, 273] width 281 height 322
drag, startPoint x: 408, startPoint y: 355, endPoint x: 573, endPoint y: 362, distance: 164.8
click at [573, 362] on div "Only £26.42 per day all inc Total 153 Days £4,042.26 Book Now!" at bounding box center [455, 300] width 257 height 267
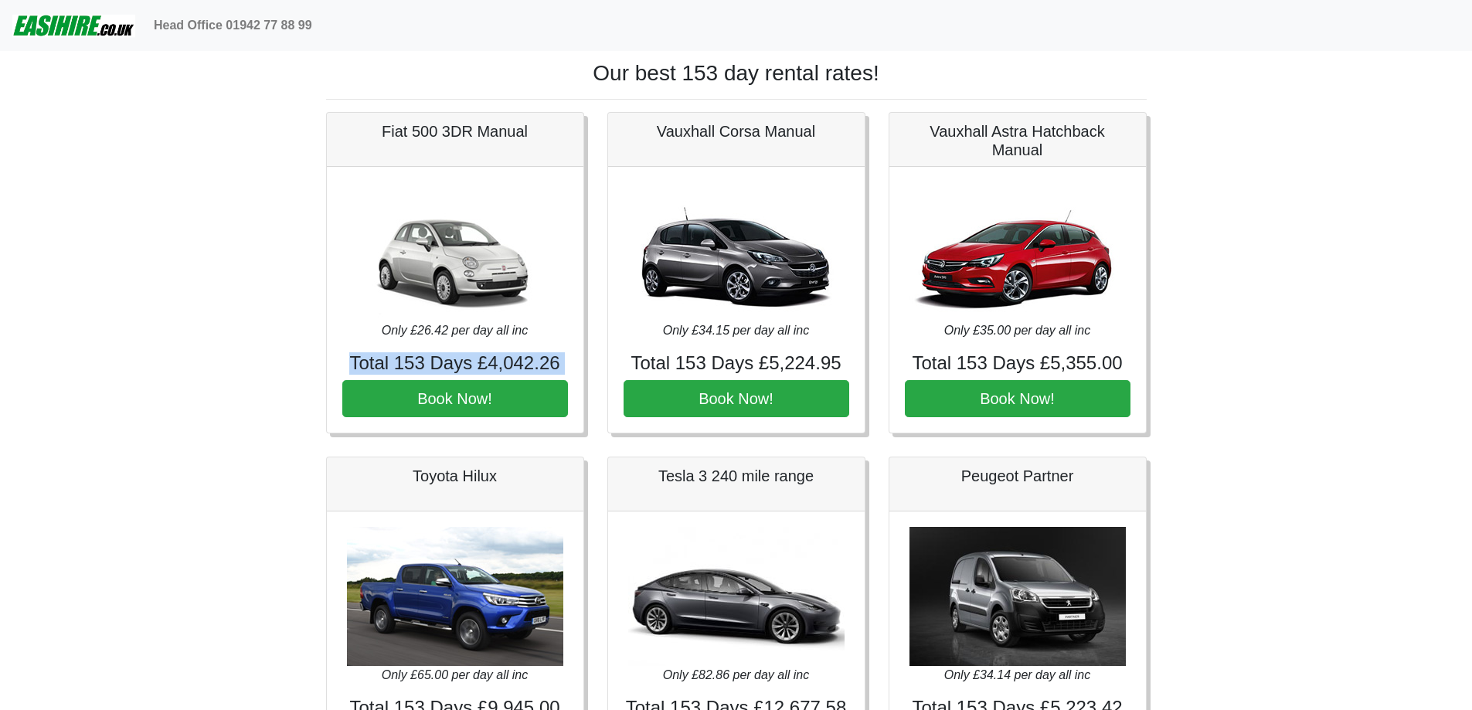
drag, startPoint x: 574, startPoint y: 363, endPoint x: 329, endPoint y: 363, distance: 245.0
click at [329, 363] on div "Only £26.42 per day all inc Total 153 Days £4,042.26 Book Now!" at bounding box center [455, 300] width 257 height 267
drag, startPoint x: 483, startPoint y: 375, endPoint x: 581, endPoint y: 368, distance: 98.4
click at [581, 368] on div "Only £26.42 per day all inc Total 153 Days £4,042.26 Book Now!" at bounding box center [455, 300] width 257 height 267
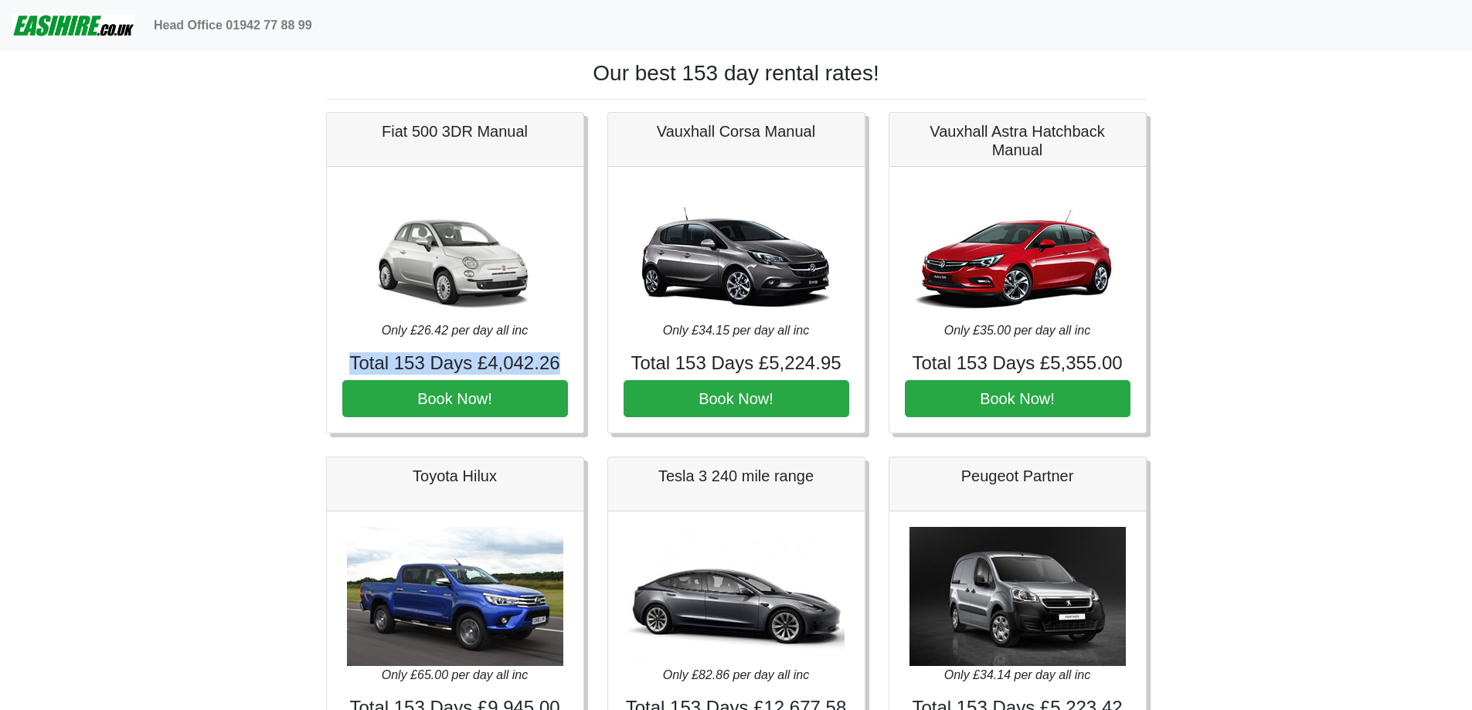
click at [581, 368] on div "Only £26.42 per day all inc Total 153 Days £4,042.26 Book Now!" at bounding box center [455, 300] width 257 height 267
drag, startPoint x: 581, startPoint y: 368, endPoint x: 351, endPoint y: 363, distance: 230.4
click at [351, 363] on div "Only £26.42 per day all inc Total 153 Days £4,042.26 Book Now!" at bounding box center [455, 300] width 257 height 267
click at [351, 363] on h4 "Total 153 Days £4,042.26" at bounding box center [455, 363] width 226 height 22
drag, startPoint x: 396, startPoint y: 363, endPoint x: 554, endPoint y: 361, distance: 158.5
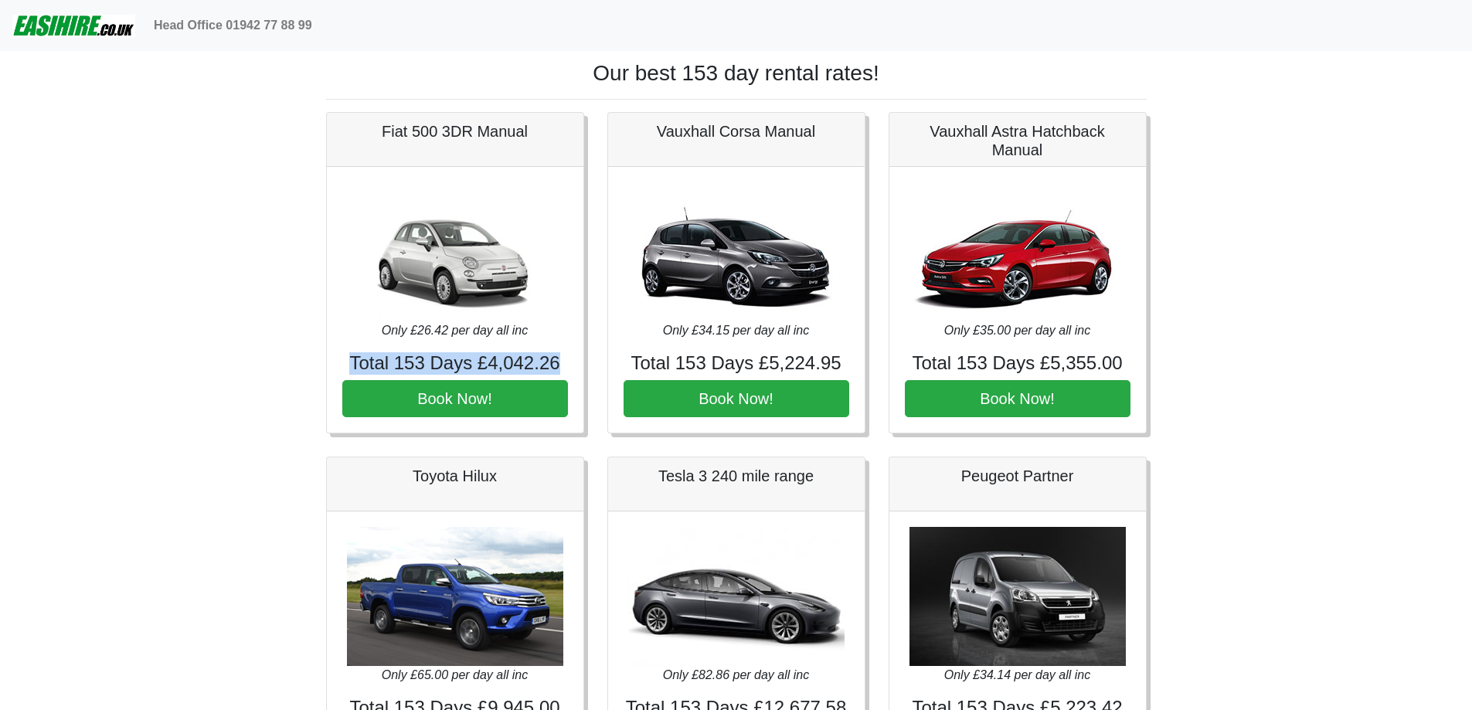
click at [554, 361] on h4 "Total 153 Days £4,042.26" at bounding box center [455, 363] width 226 height 22
drag, startPoint x: 555, startPoint y: 361, endPoint x: 358, endPoint y: 358, distance: 197.1
click at [358, 358] on h4 "Total 153 Days £4,042.26" at bounding box center [455, 363] width 226 height 22
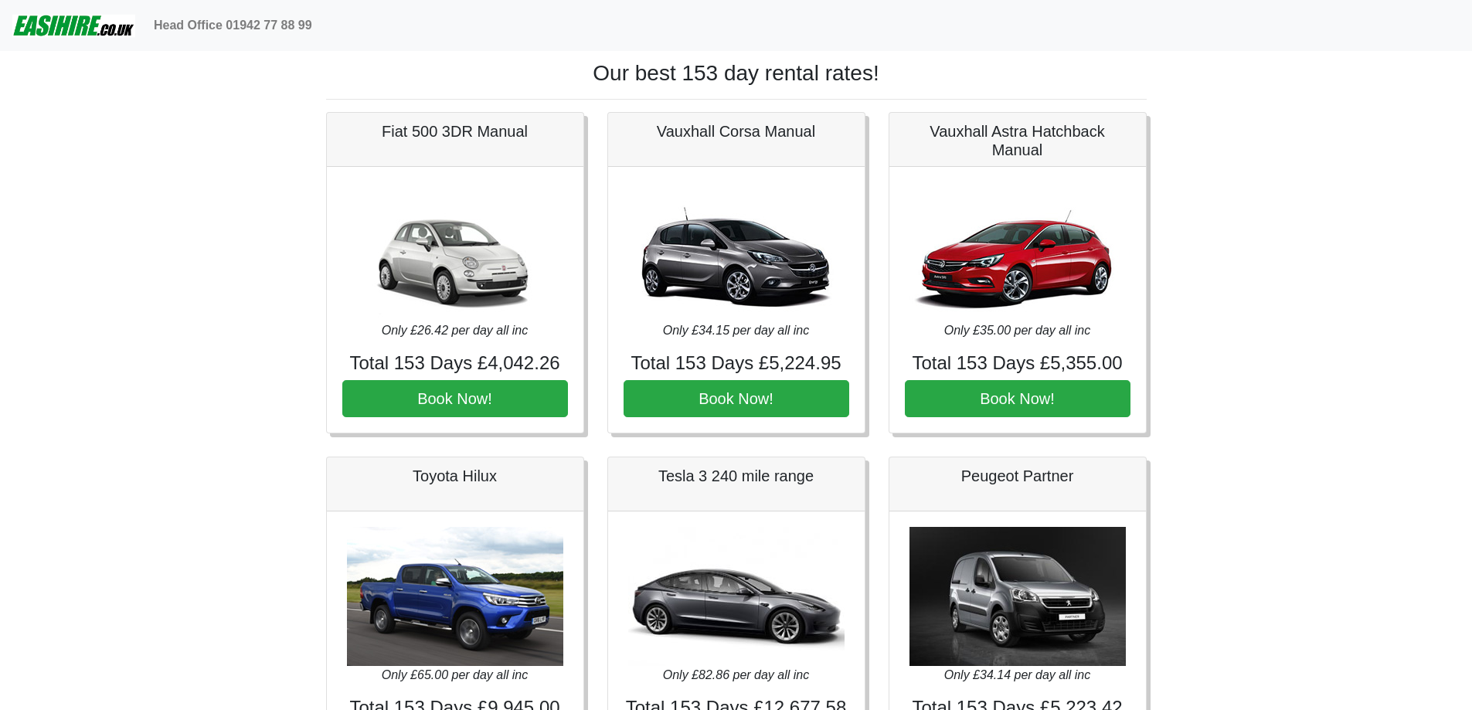
drag, startPoint x: 219, startPoint y: 435, endPoint x: 211, endPoint y: 217, distance: 218.1
drag, startPoint x: 211, startPoint y: 217, endPoint x: 294, endPoint y: 131, distance: 119.7
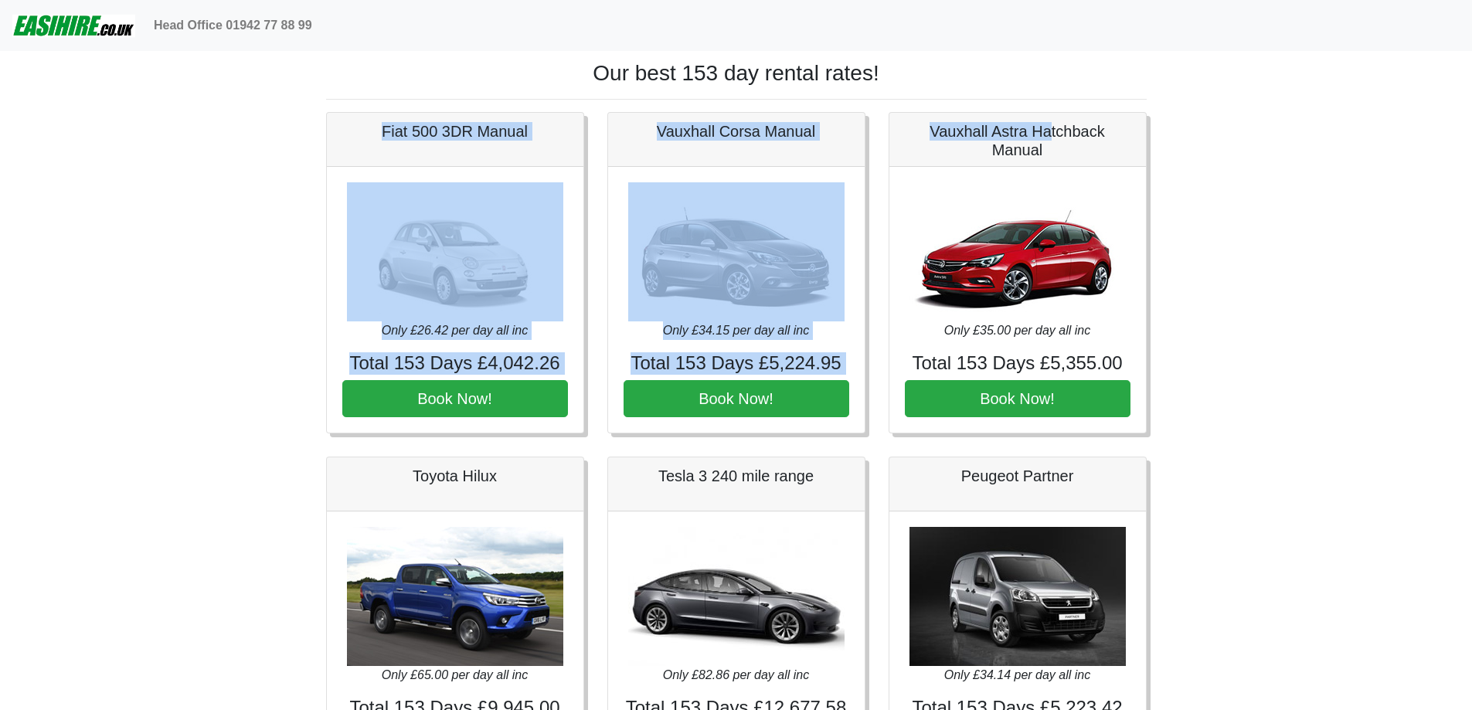
drag, startPoint x: 353, startPoint y: 120, endPoint x: 1050, endPoint y: 124, distance: 696.4
drag, startPoint x: 982, startPoint y: 134, endPoint x: 337, endPoint y: 90, distance: 646.1
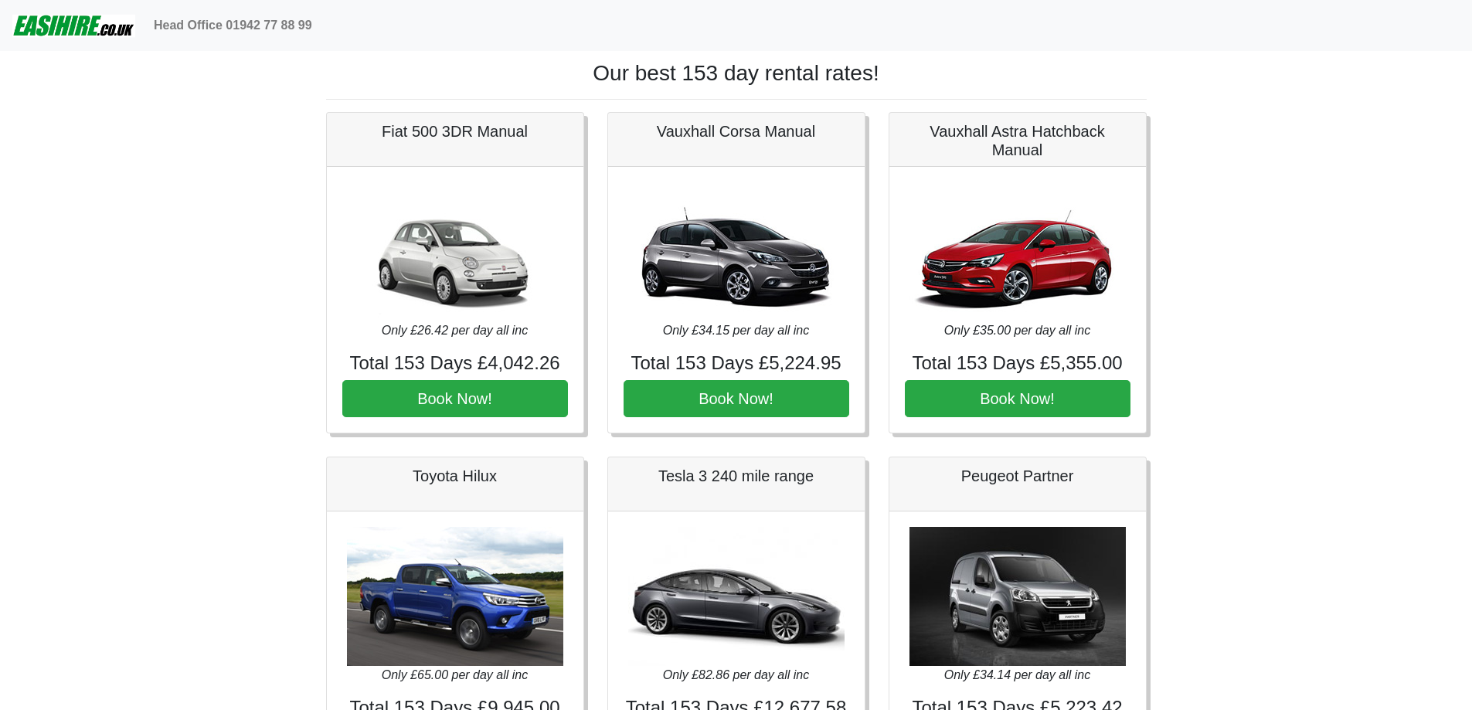
drag, startPoint x: 1165, startPoint y: 401, endPoint x: 1182, endPoint y: 264, distance: 137.9
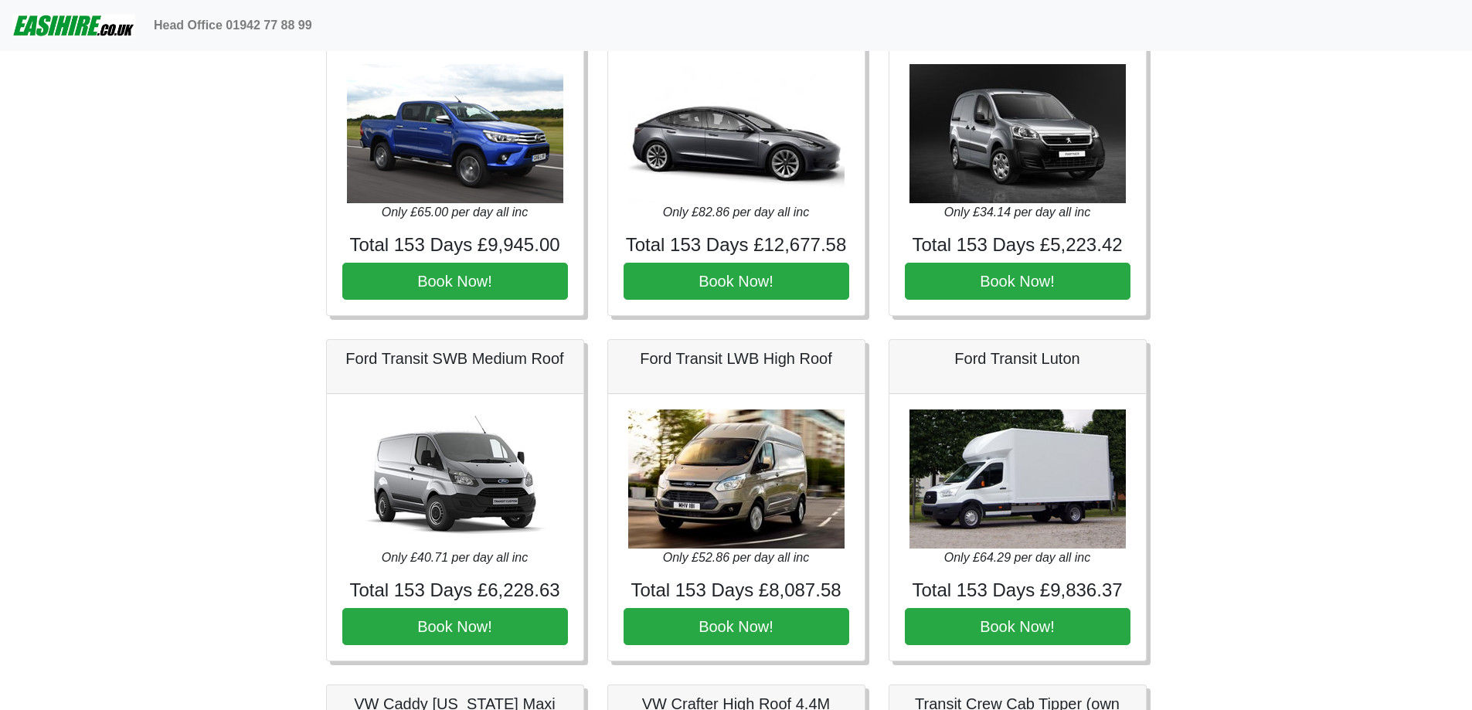
scroll to position [464, 0]
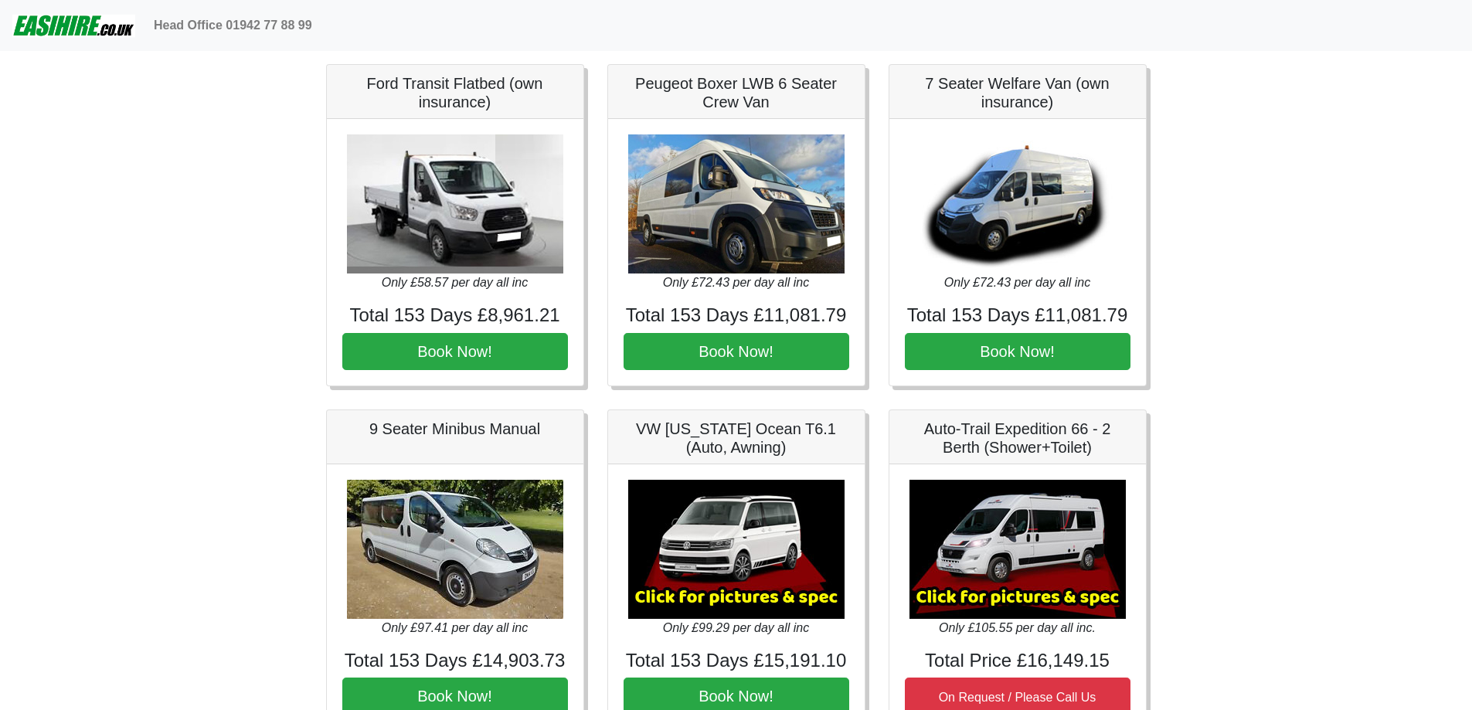
drag, startPoint x: 276, startPoint y: 388, endPoint x: 248, endPoint y: 608, distance: 221.3
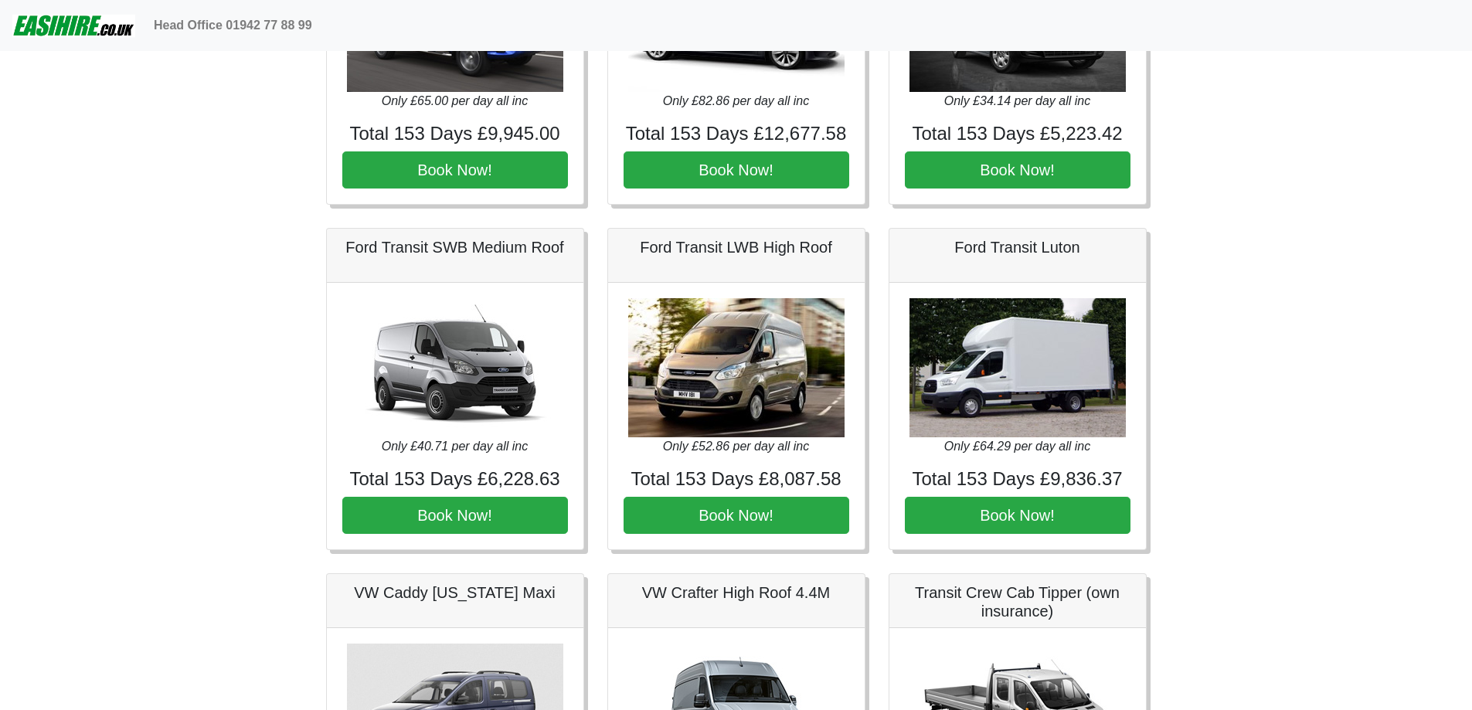
scroll to position [0, 0]
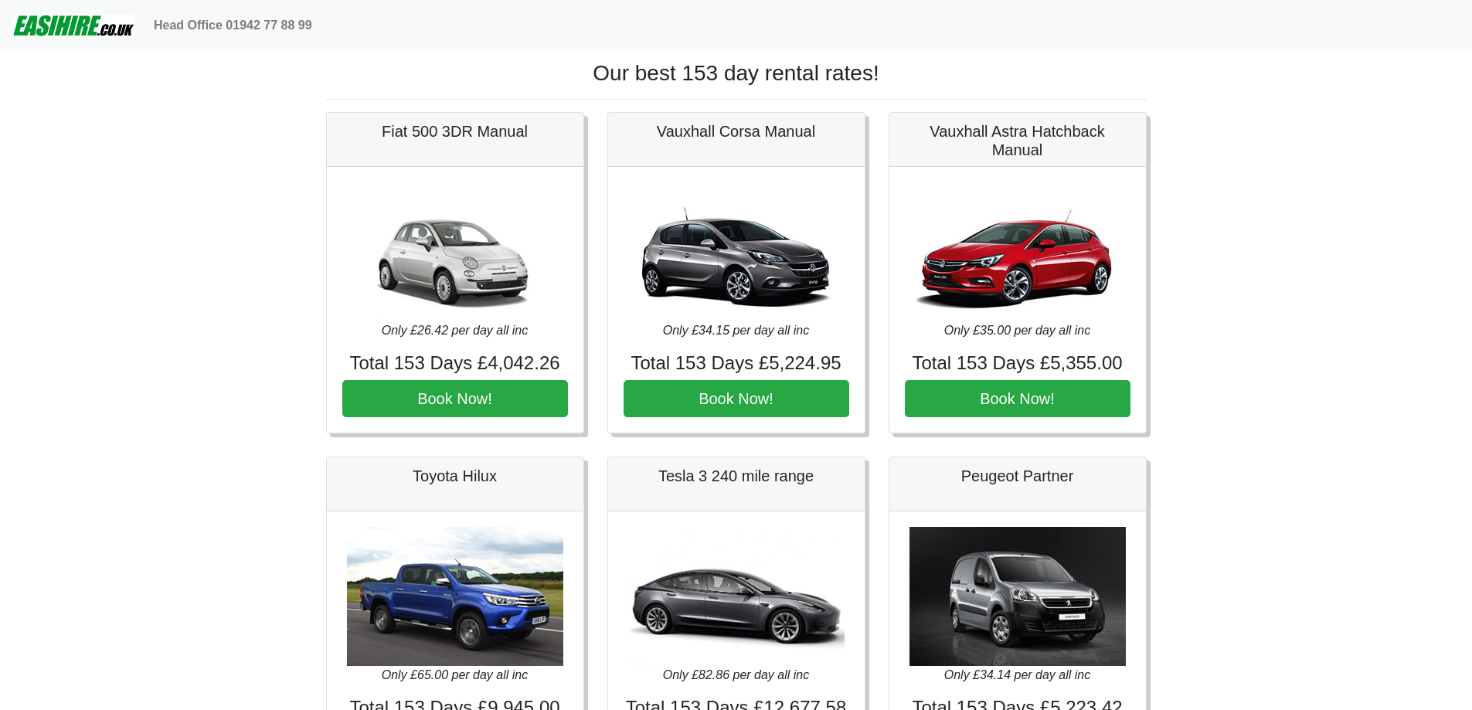
drag, startPoint x: 248, startPoint y: 608, endPoint x: 245, endPoint y: 245, distance: 362.5
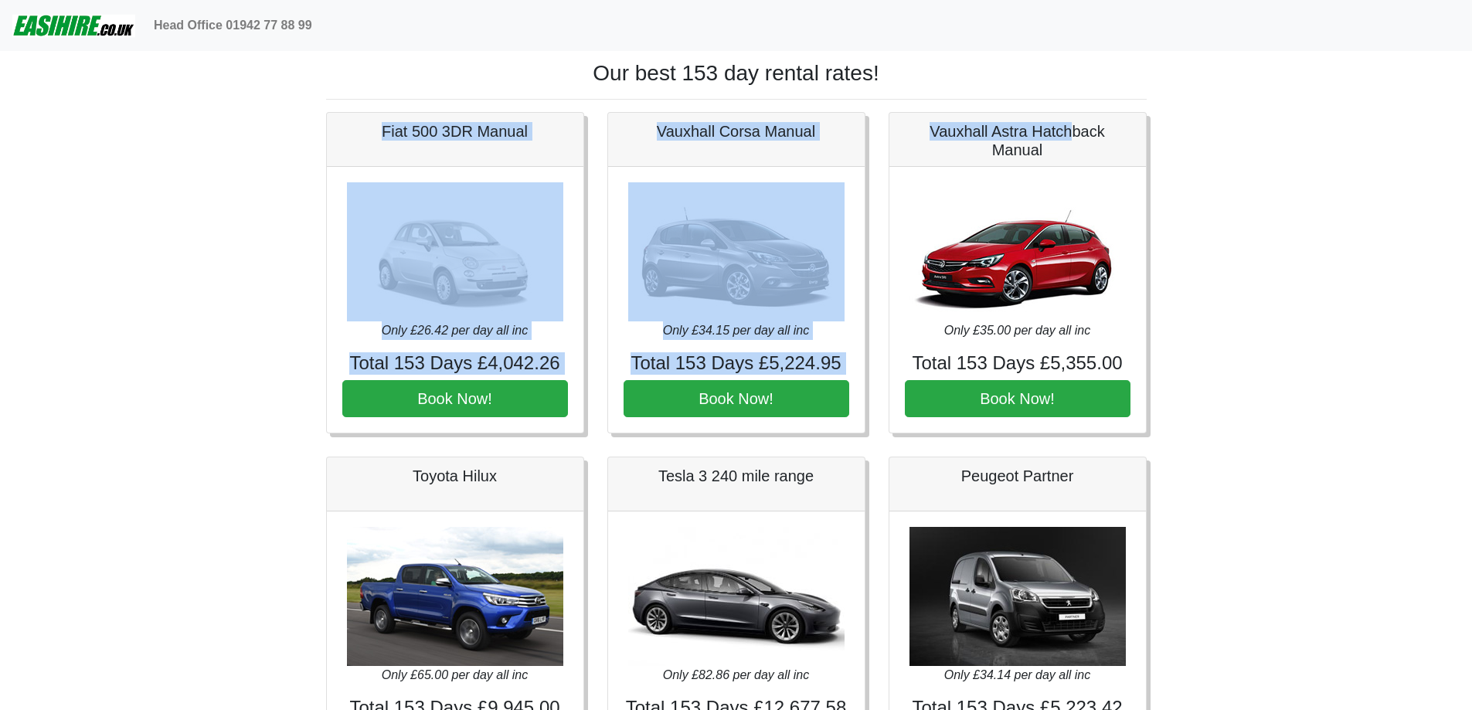
drag, startPoint x: 506, startPoint y: 126, endPoint x: 1074, endPoint y: 141, distance: 569.1
click at [1074, 141] on h5 "Vauxhall Astra Hatchback Manual" at bounding box center [1018, 140] width 226 height 37
drag, startPoint x: 1061, startPoint y: 168, endPoint x: 389, endPoint y: 124, distance: 673.9
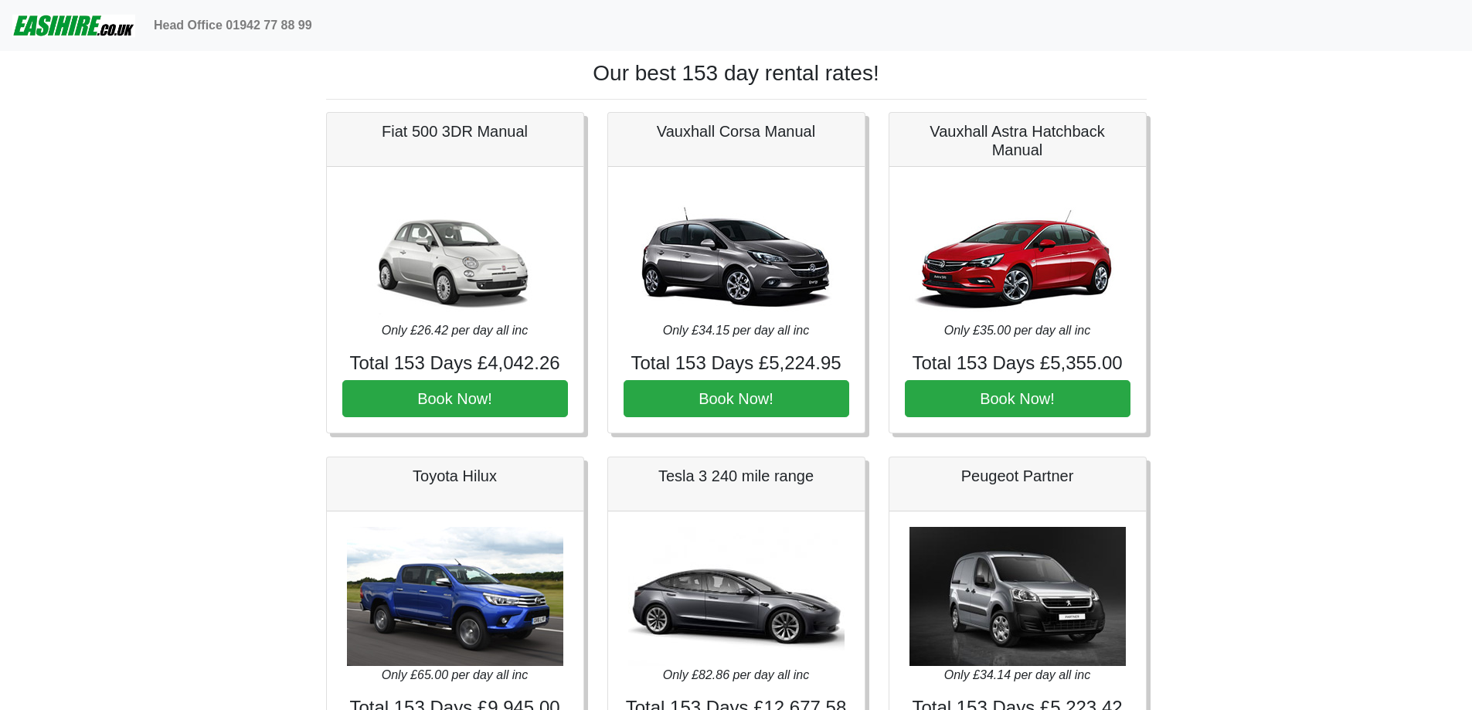
click at [386, 124] on h5 "Fiat 500 3DR Manual" at bounding box center [455, 131] width 226 height 19
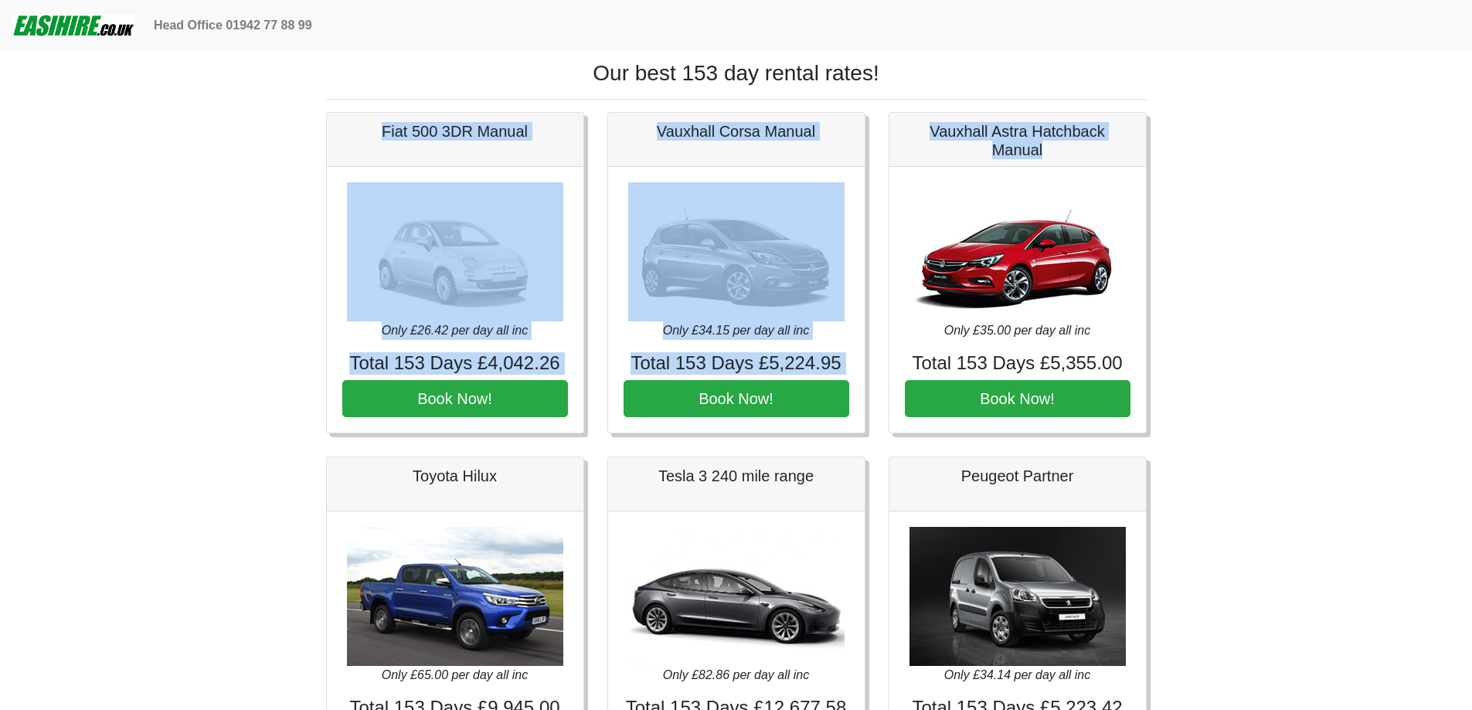
drag, startPoint x: 363, startPoint y: 125, endPoint x: 1084, endPoint y: 157, distance: 721.9
click at [1084, 157] on h5 "Vauxhall Astra Hatchback Manual" at bounding box center [1018, 140] width 226 height 37
drag, startPoint x: 1085, startPoint y: 156, endPoint x: 334, endPoint y: 124, distance: 752.0
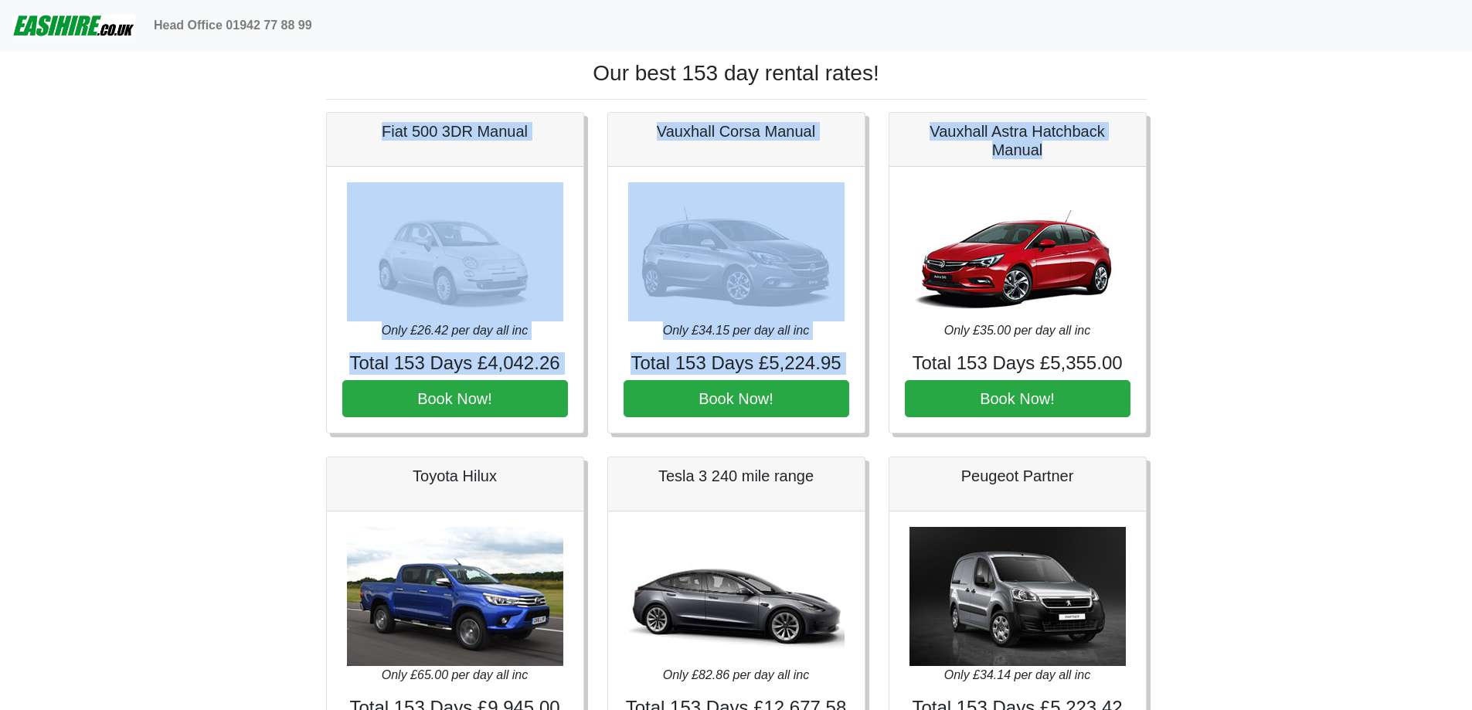
click at [334, 124] on div "Fiat 500 3DR Manual" at bounding box center [455, 140] width 257 height 54
drag, startPoint x: 334, startPoint y: 124, endPoint x: 1065, endPoint y: 149, distance: 731.7
click at [1065, 149] on h5 "Vauxhall Astra Hatchback Manual" at bounding box center [1018, 140] width 226 height 37
drag, startPoint x: 1065, startPoint y: 149, endPoint x: 355, endPoint y: 131, distance: 710.6
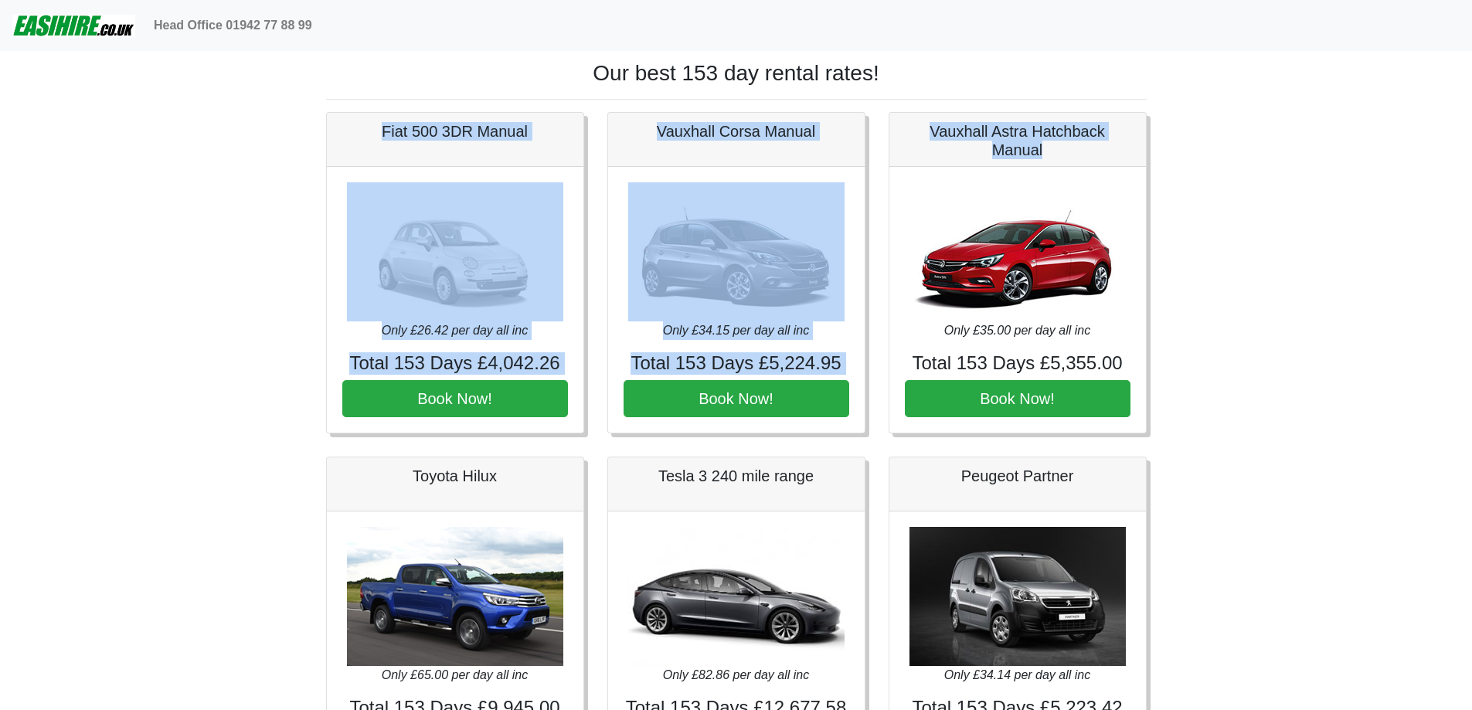
click at [355, 131] on h5 "Fiat 500 3DR Manual" at bounding box center [455, 131] width 226 height 19
drag
click at [1044, 153] on h5 "Vauxhall Astra Hatchback Manual" at bounding box center [1018, 140] width 226 height 37
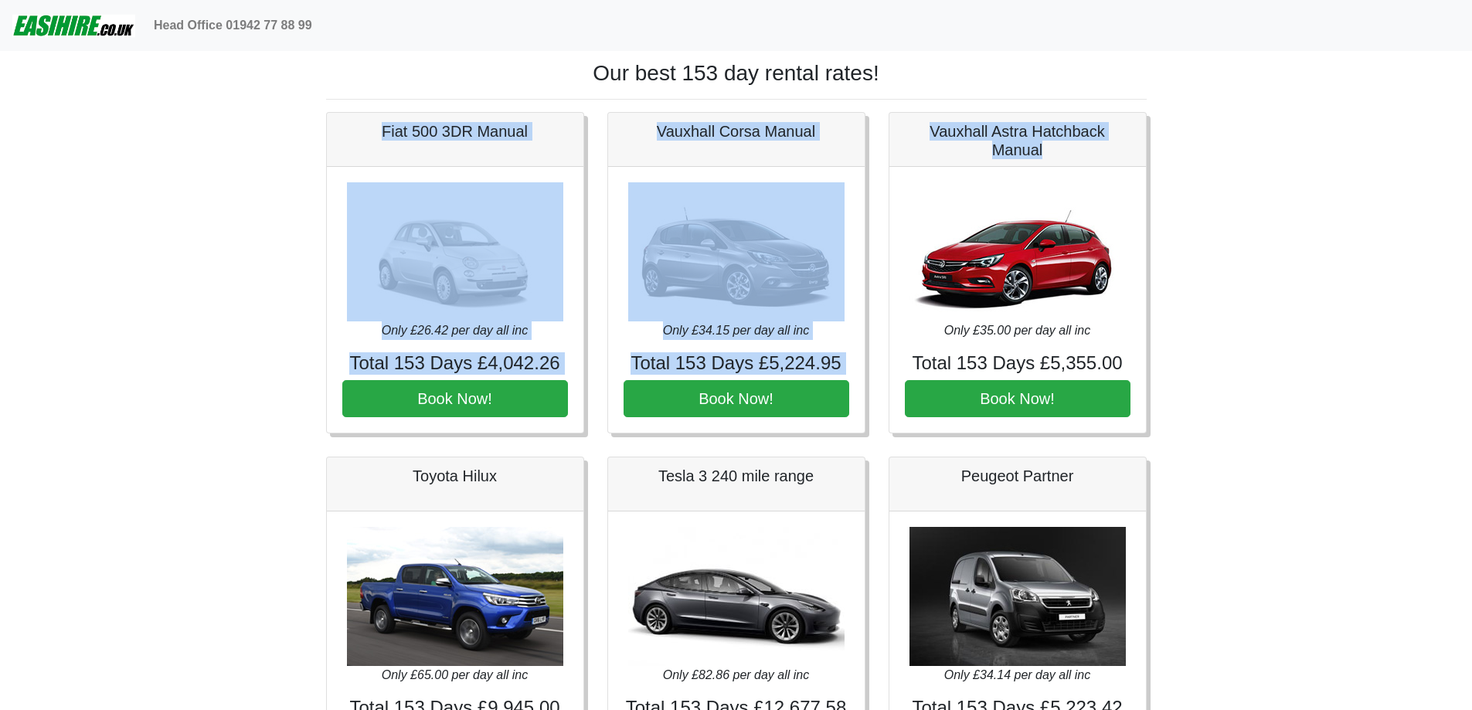
click at [372, 124] on h5 "Fiat 500 3DR Manual" at bounding box center [455, 131] width 226 height 19
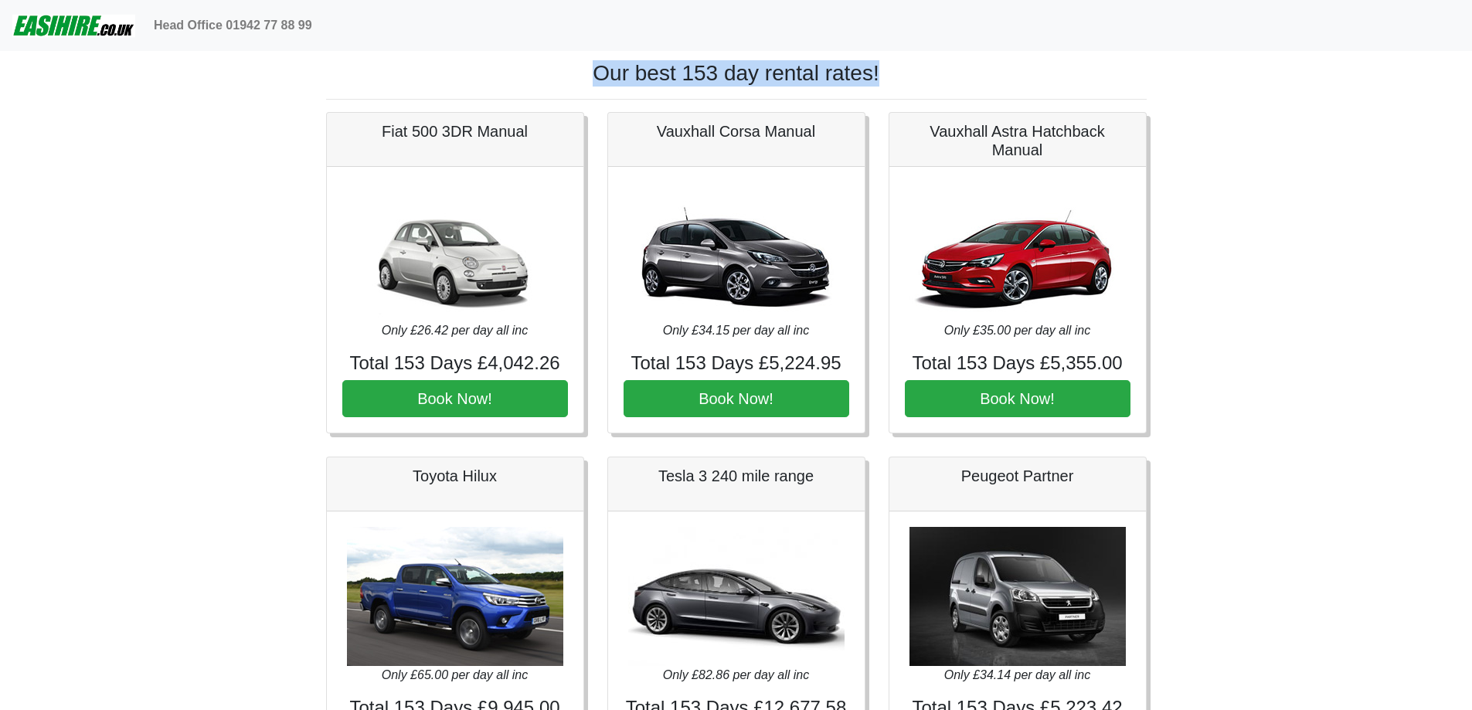
click at [471, 66] on h1 "Our best 153 day rental rates!" at bounding box center [736, 73] width 821 height 26
drag, startPoint x: 1248, startPoint y: 441, endPoint x: 1299, endPoint y: 184, distance: 262.2
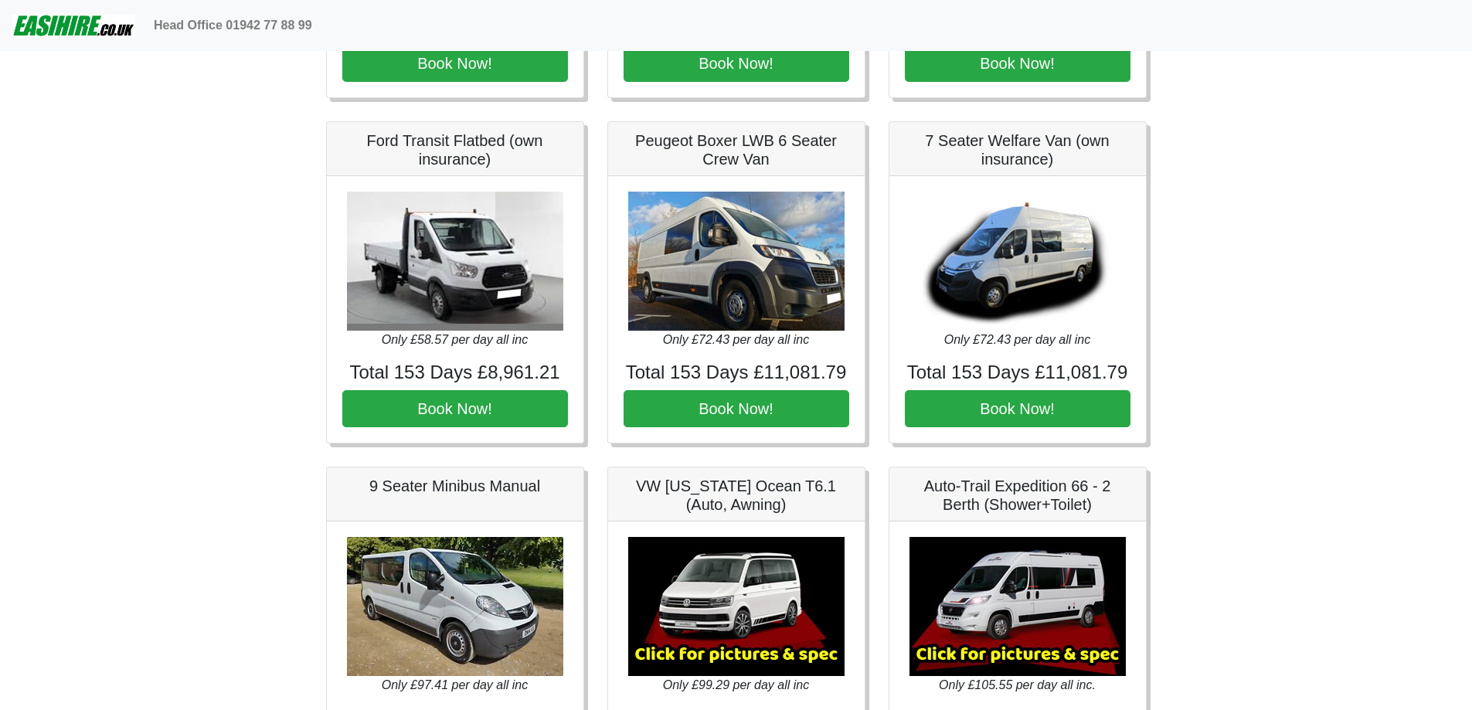
scroll to position [1623, 0]
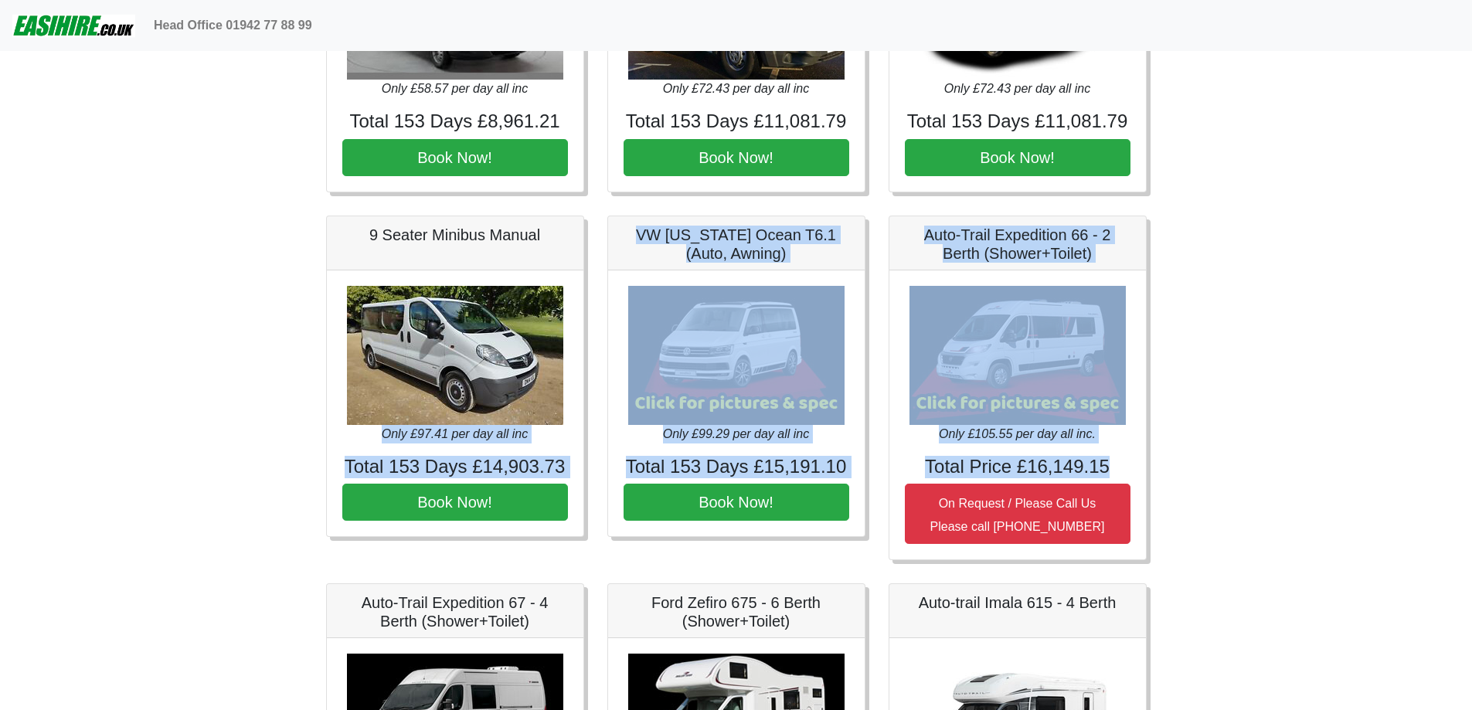
drag, startPoint x: 1107, startPoint y: 469, endPoint x: 347, endPoint y: 428, distance: 760.9
click at [347, 428] on p "Only £97.41 per day all inc" at bounding box center [455, 434] width 226 height 19
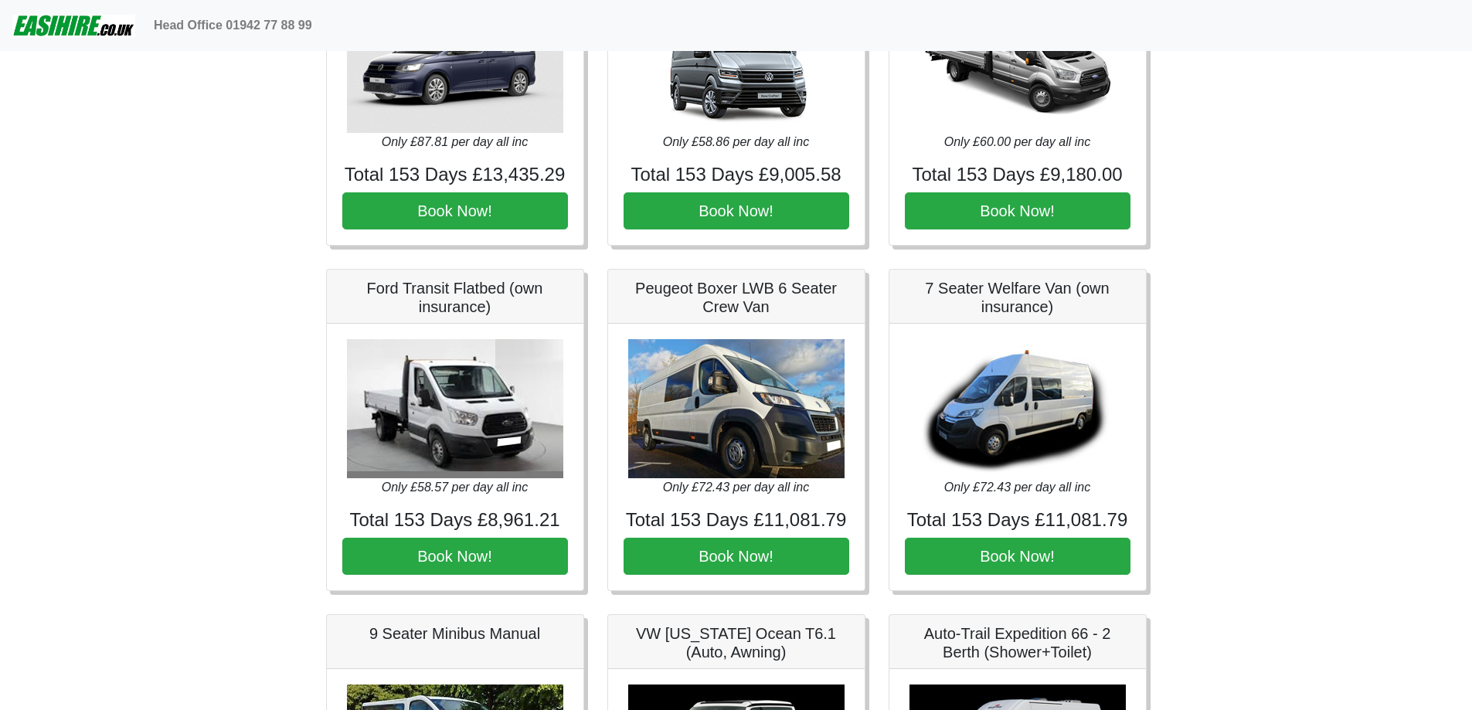
scroll to position [1159, 0]
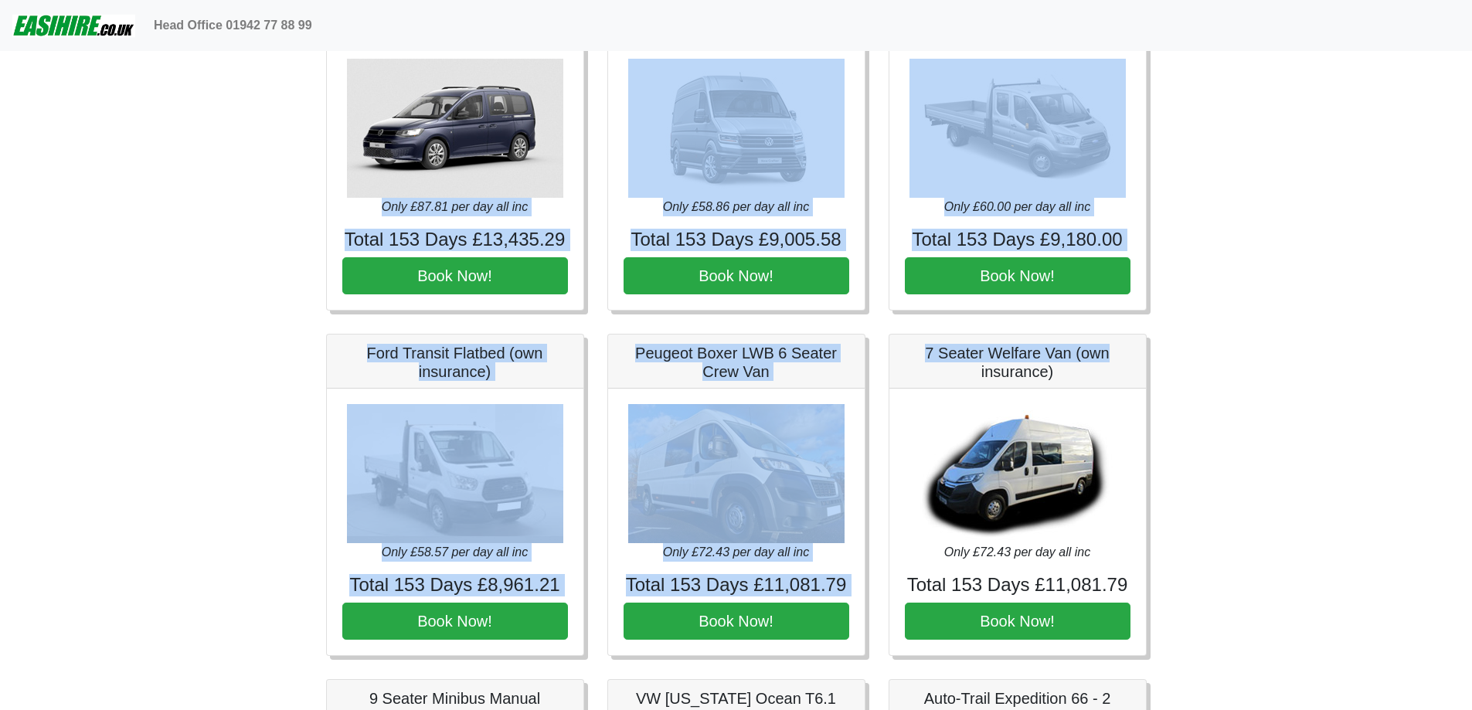
drag, startPoint x: 1088, startPoint y: 360, endPoint x: 296, endPoint y: 209, distance: 806.6
click at [301, 209] on main "Easirent Car & Van Hire Quotations from Jaybank Leisure Our best 153 day rental…" at bounding box center [736, 367] width 881 height 2931
click at [296, 208] on main "Easirent Car & Van Hire Quotations from Jaybank Leisure Our best 153 day rental…" at bounding box center [736, 367] width 881 height 2931
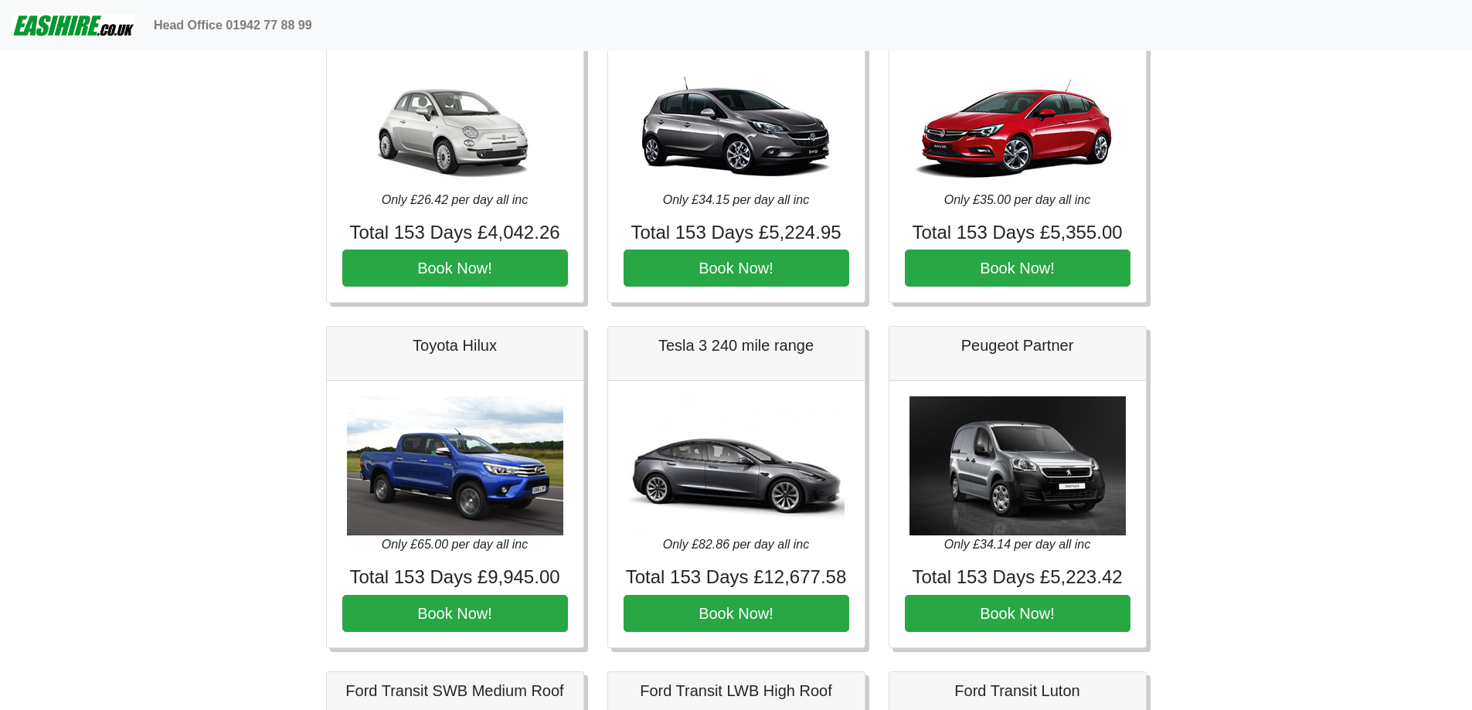
scroll to position [0, 0]
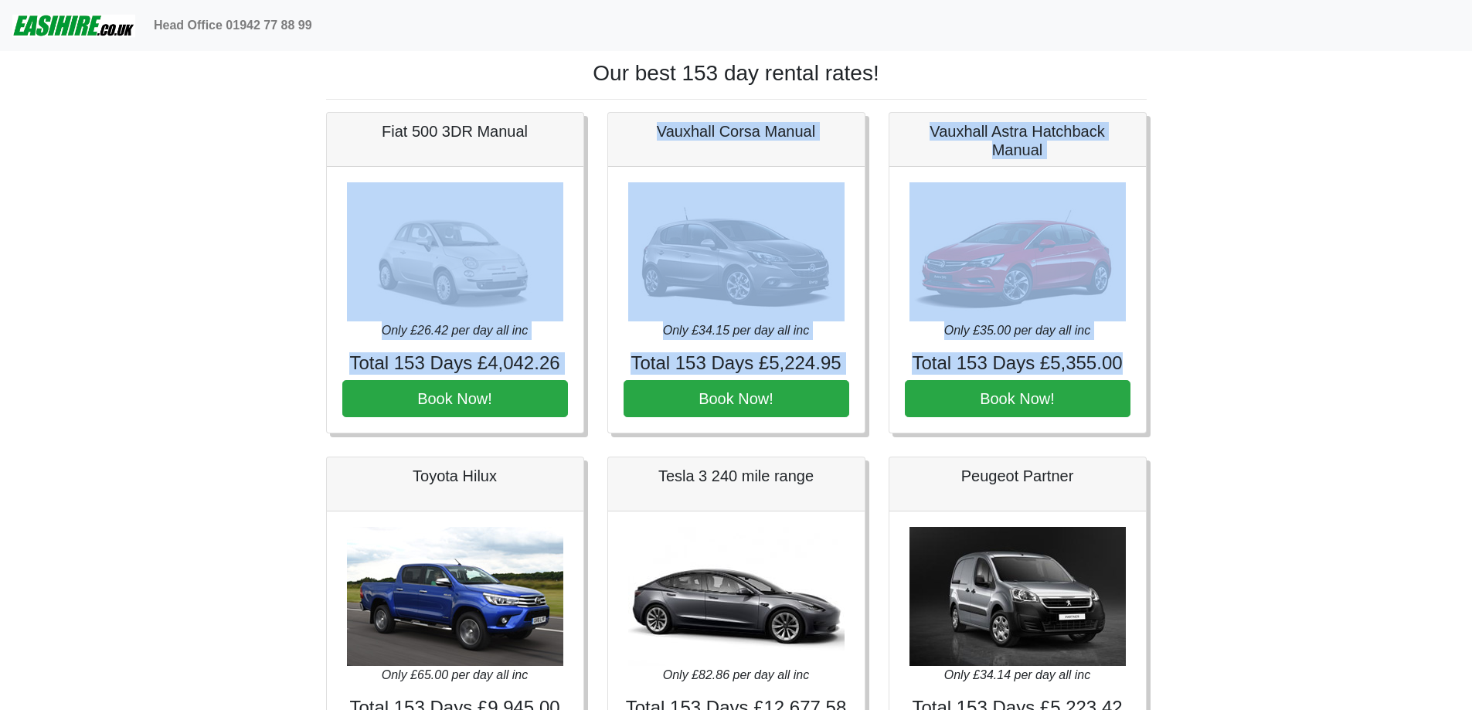
drag, startPoint x: 314, startPoint y: 321, endPoint x: 1174, endPoint y: 366, distance: 861.5
